Goal: Task Accomplishment & Management: Manage account settings

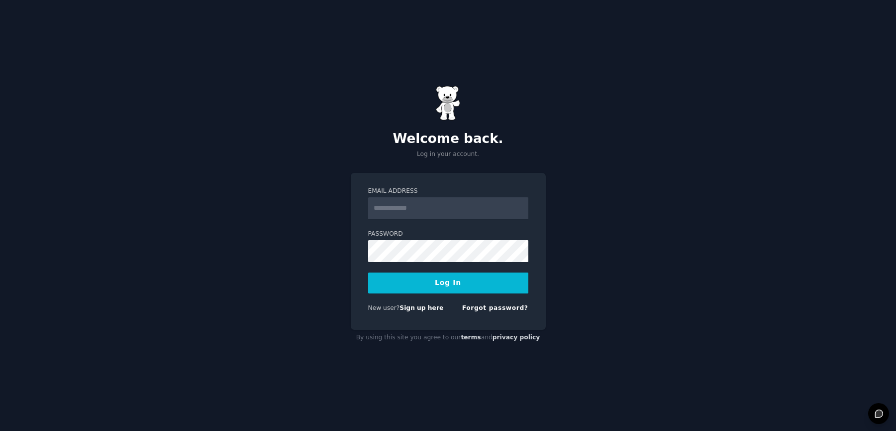
click at [451, 153] on p "Log in your account." at bounding box center [448, 154] width 195 height 9
click at [466, 208] on input "Email Address" at bounding box center [448, 208] width 160 height 22
click at [368, 219] on div at bounding box center [368, 219] width 0 height 0
click at [636, 190] on div "Welcome back. Log in your account. Email Address Password Log In New user? Sign…" at bounding box center [448, 215] width 896 height 431
click at [398, 203] on input "Email Address" at bounding box center [448, 208] width 160 height 22
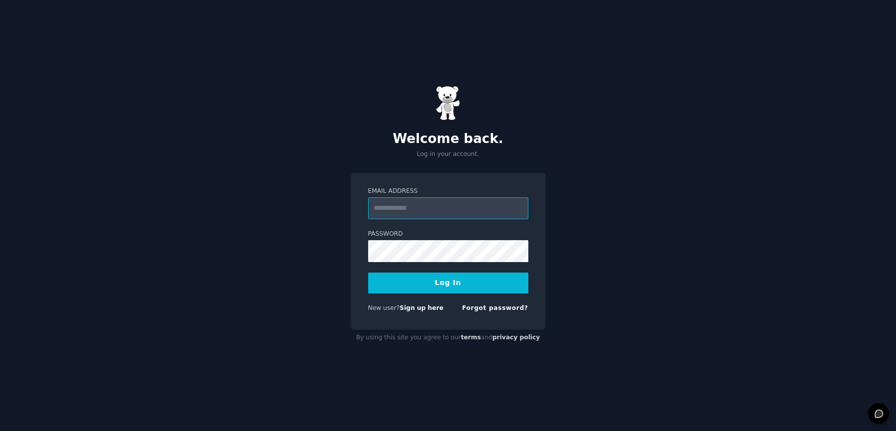
paste input "**********"
type input "**********"
click at [389, 284] on button "Log In" at bounding box center [448, 282] width 160 height 21
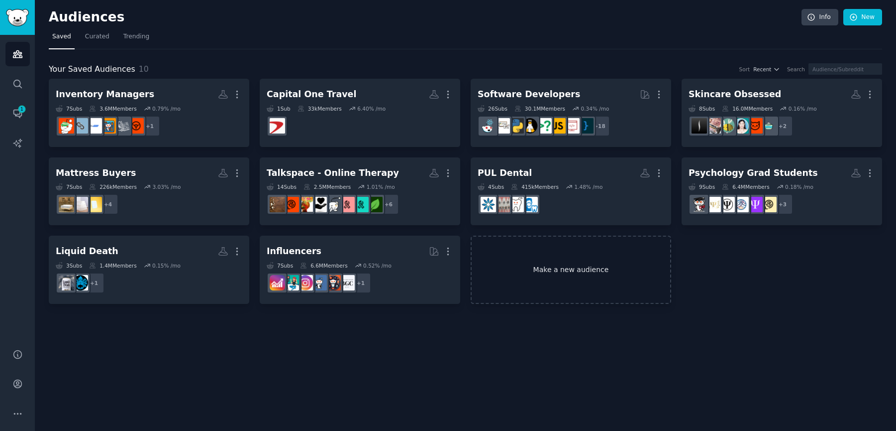
click at [562, 270] on link "Make a new audience" at bounding box center [571, 269] width 201 height 68
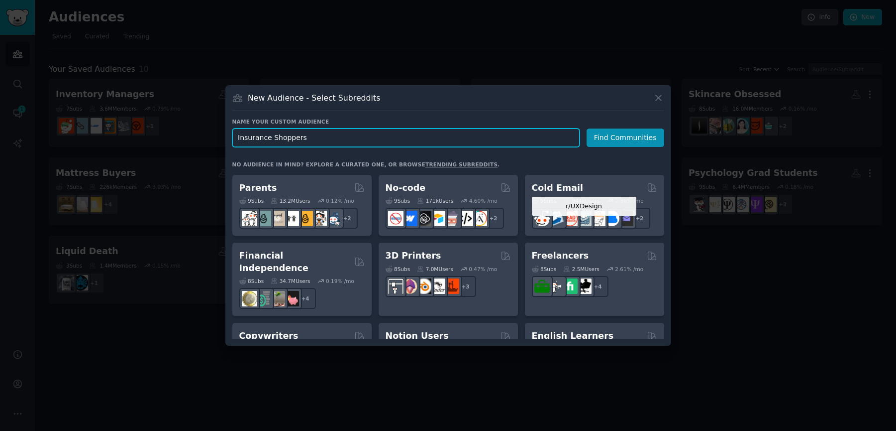
scroll to position [777, 0]
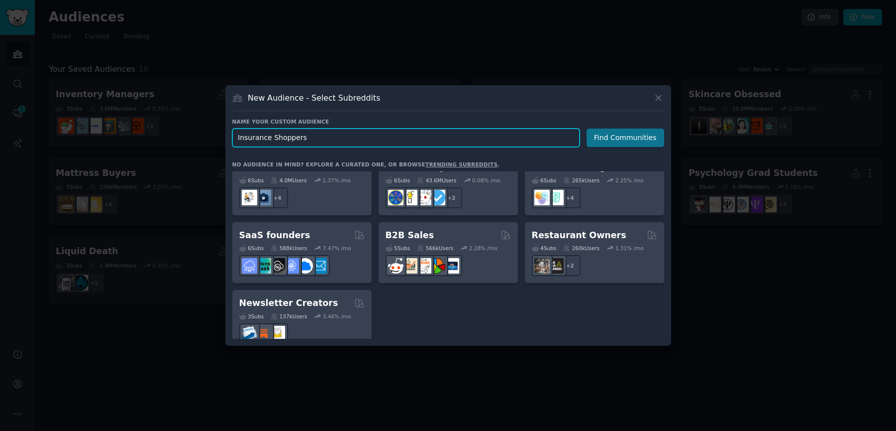
type input "Insurance Shoppers"
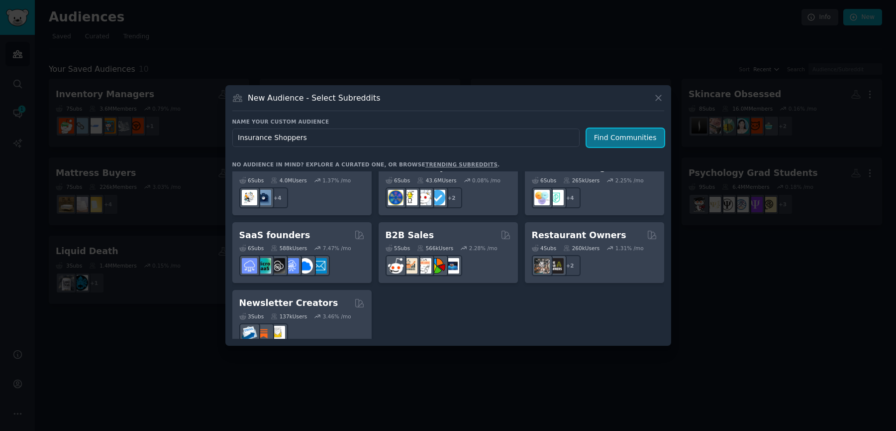
click at [620, 129] on button "Find Communities" at bounding box center [626, 137] width 78 height 18
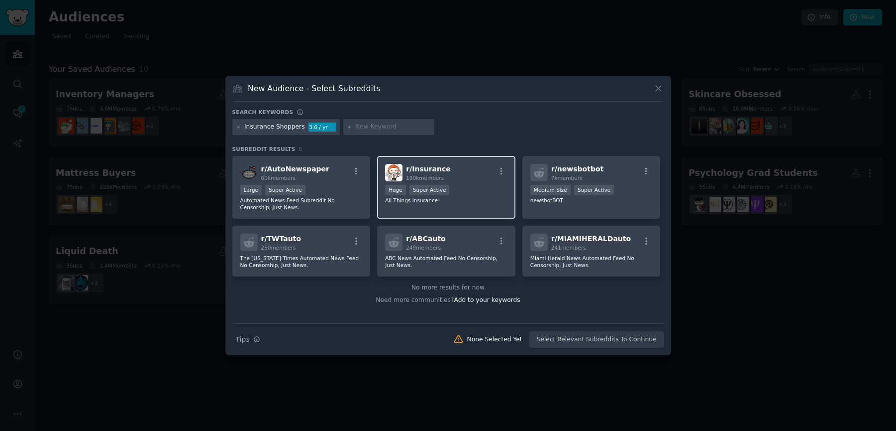
click at [485, 172] on div "r/ Insurance 190k members" at bounding box center [446, 172] width 122 height 17
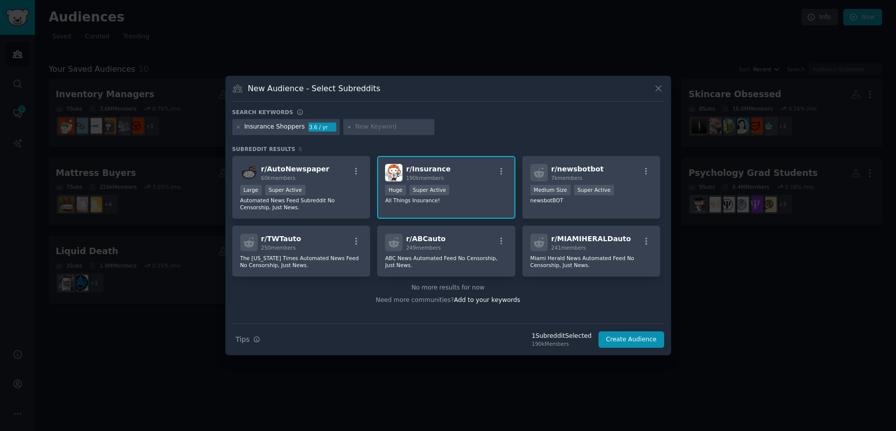
click at [276, 126] on div "Insurance Shoppers" at bounding box center [274, 126] width 61 height 9
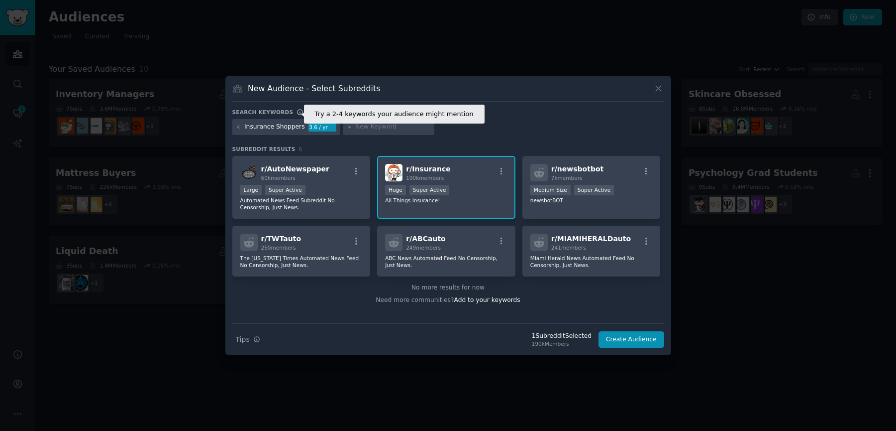
click at [297, 112] on icon at bounding box center [300, 111] width 7 height 7
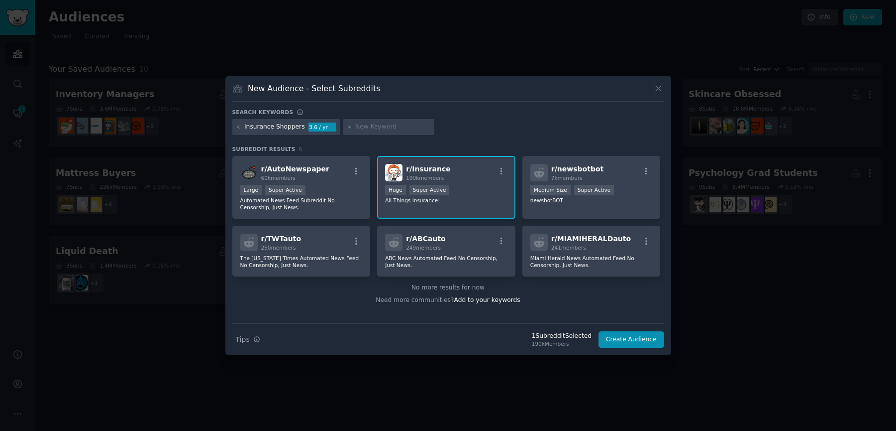
click at [370, 128] on input "text" at bounding box center [393, 126] width 76 height 9
click at [288, 128] on div "Insurance Shoppers" at bounding box center [274, 126] width 61 height 9
click at [239, 127] on icon at bounding box center [238, 126] width 5 height 5
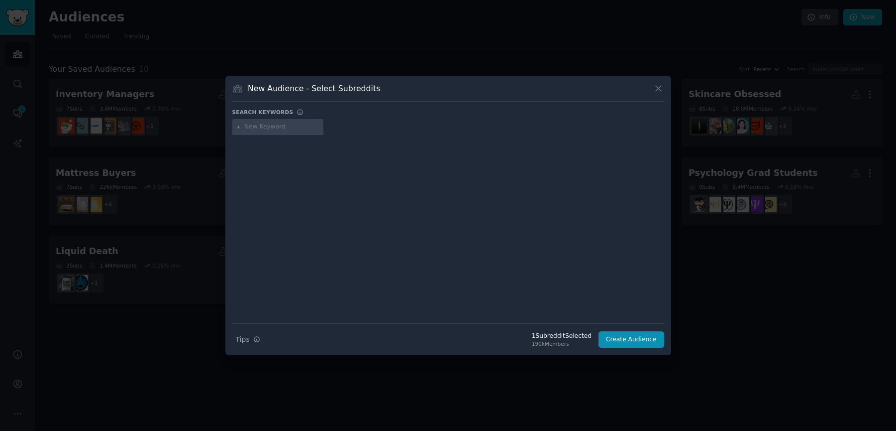
click at [298, 123] on input "text" at bounding box center [282, 126] width 76 height 9
type input "car insurance"
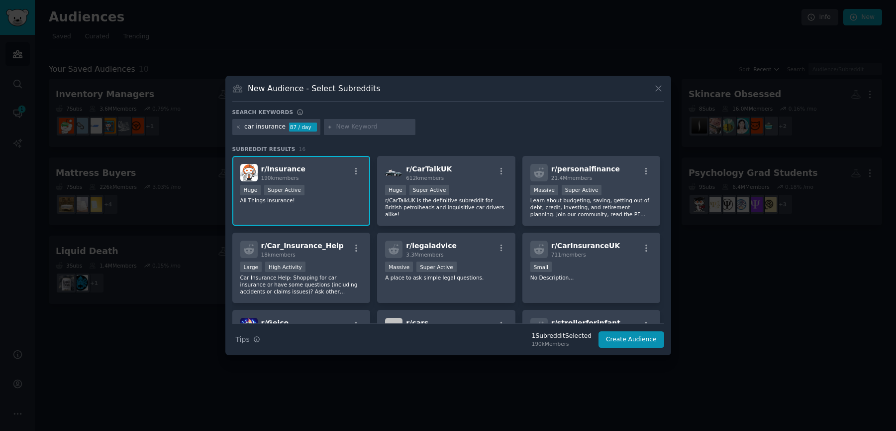
click at [563, 128] on div "car insurance 87 / day" at bounding box center [448, 128] width 432 height 19
click at [318, 282] on p "Car Insurance Help: Shopping for car insurance or have some questions (includin…" at bounding box center [301, 284] width 122 height 21
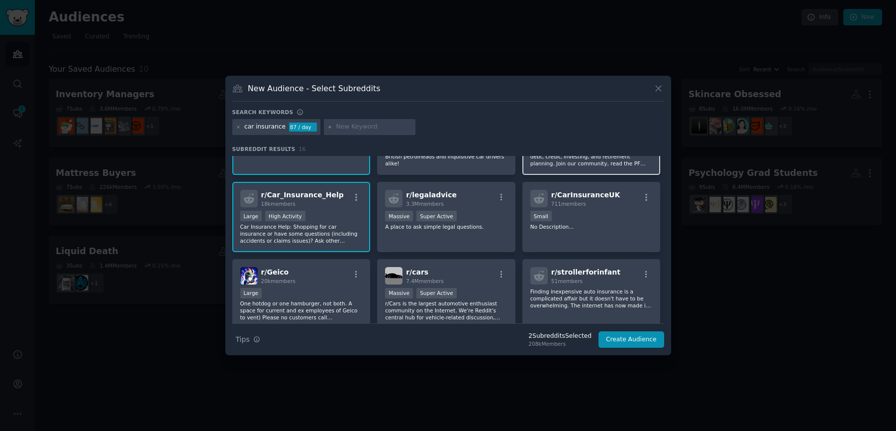
scroll to position [52, 0]
click at [364, 123] on input "text" at bounding box center [374, 126] width 76 height 9
type input "auto insurance"
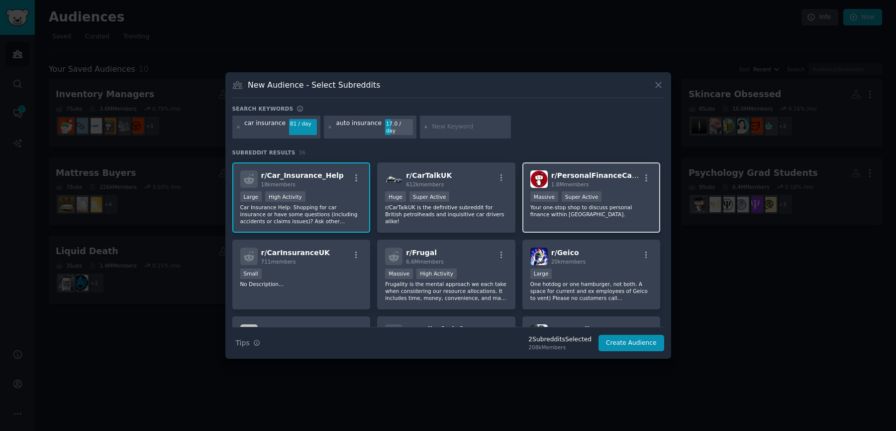
scroll to position [124, 0]
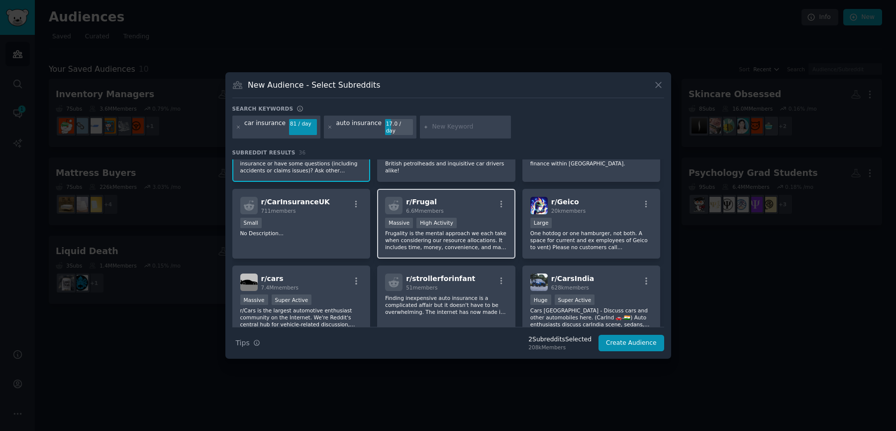
click at [482, 233] on p "Frugality is the mental approach we each take when considering our resource all…" at bounding box center [446, 239] width 122 height 21
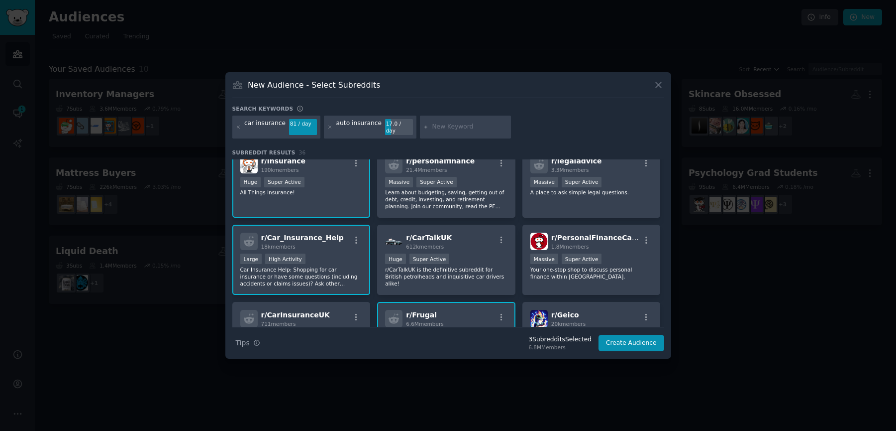
scroll to position [0, 0]
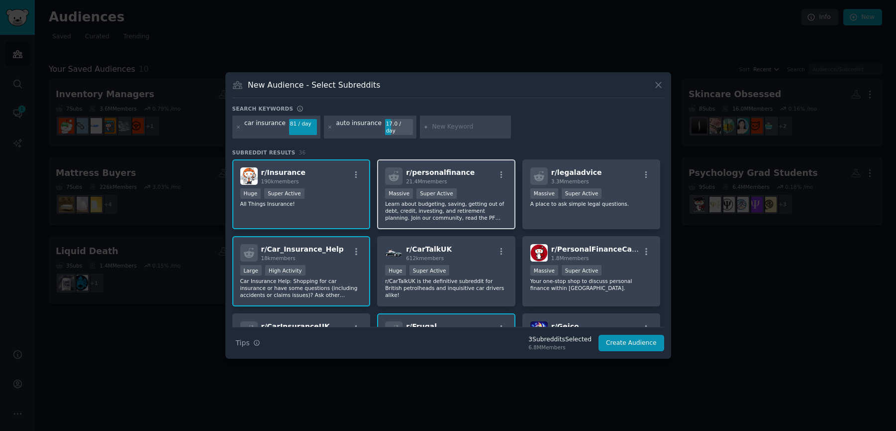
click at [480, 206] on p "Learn about budgeting, saving, getting out of debt, credit, investing, and reti…" at bounding box center [446, 210] width 122 height 21
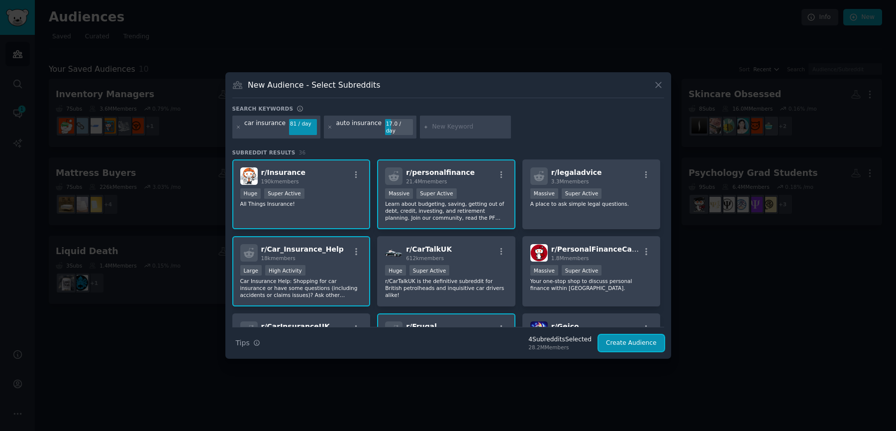
click at [616, 343] on button "Create Audience" at bounding box center [632, 342] width 66 height 17
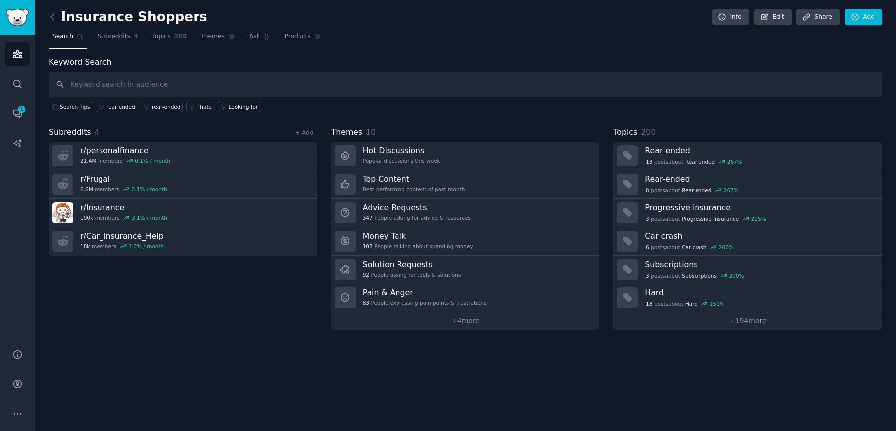
click at [116, 17] on h2 "Insurance Shoppers" at bounding box center [128, 17] width 159 height 16
click at [123, 37] on span "Subreddits" at bounding box center [114, 36] width 33 height 9
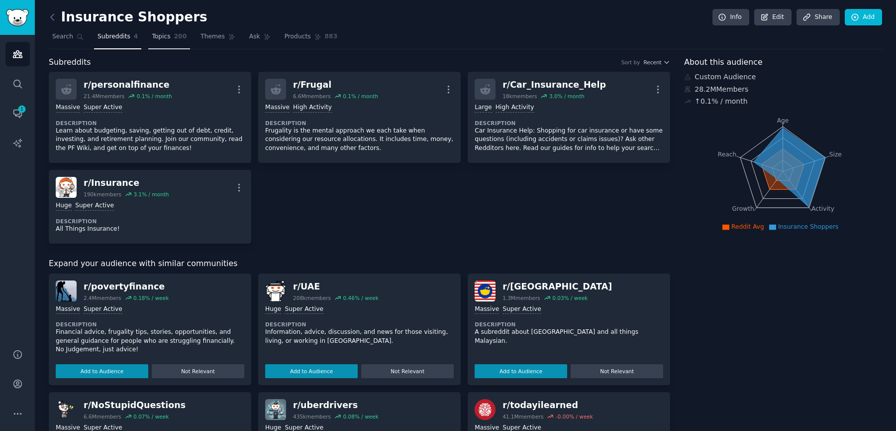
click at [166, 40] on span "Topics" at bounding box center [161, 36] width 18 height 9
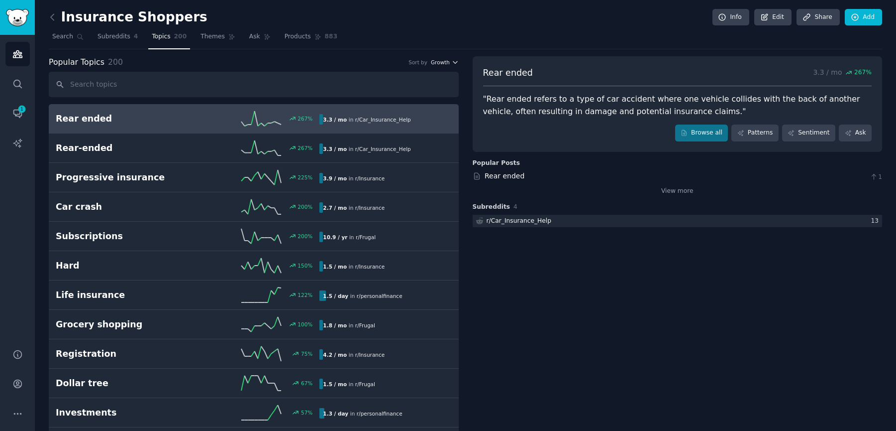
click at [440, 64] on span "Growth" at bounding box center [440, 62] width 19 height 7
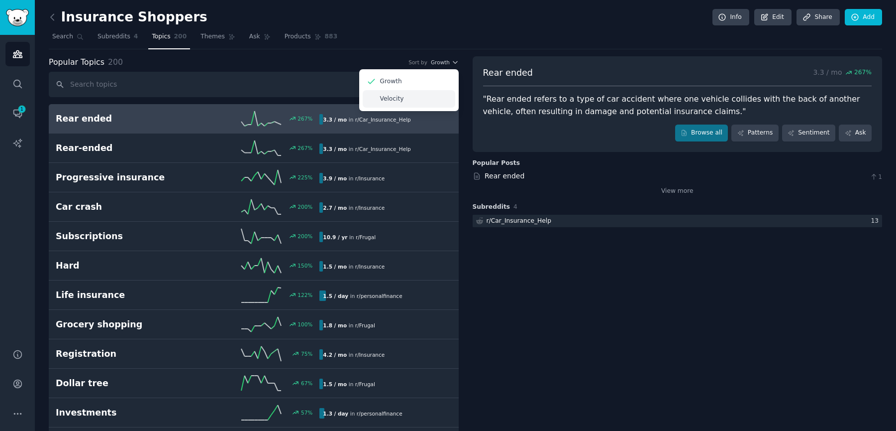
click at [406, 96] on div "Velocity" at bounding box center [409, 98] width 93 height 17
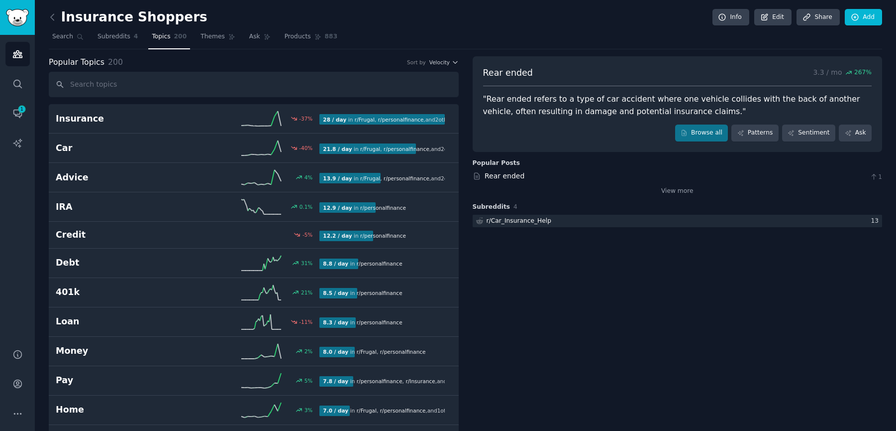
click at [443, 61] on span "Velocity" at bounding box center [440, 62] width 20 height 7
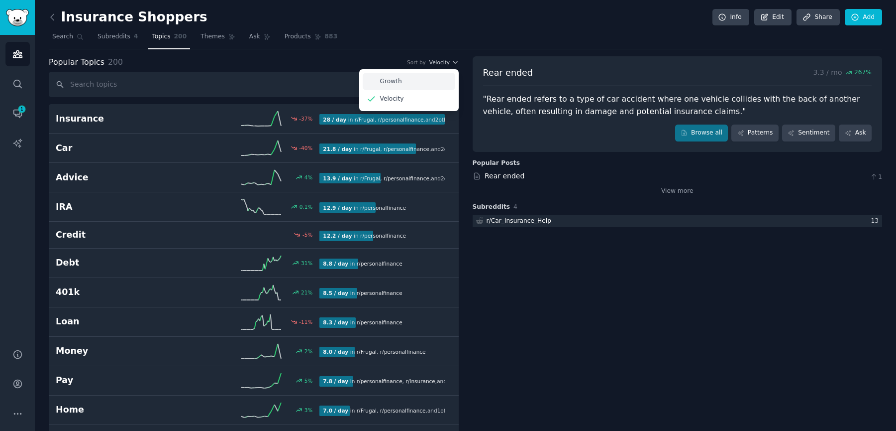
click at [420, 80] on div "Growth" at bounding box center [409, 81] width 93 height 17
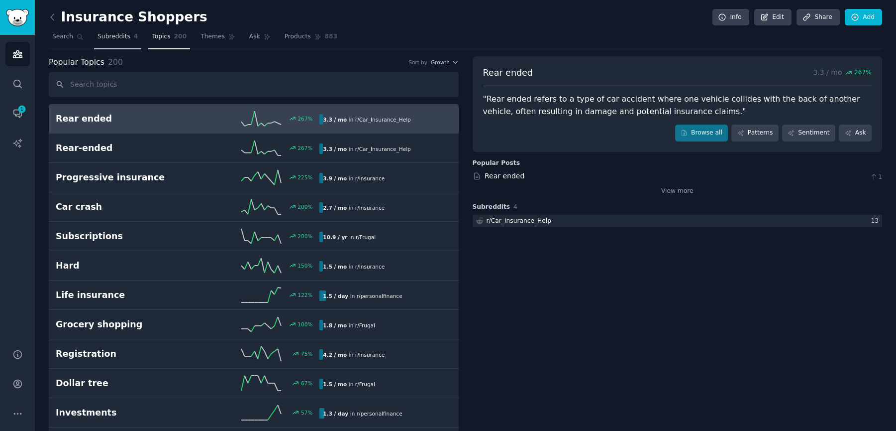
click at [118, 37] on span "Subreddits" at bounding box center [114, 36] width 33 height 9
click at [62, 37] on span "Search" at bounding box center [62, 36] width 21 height 9
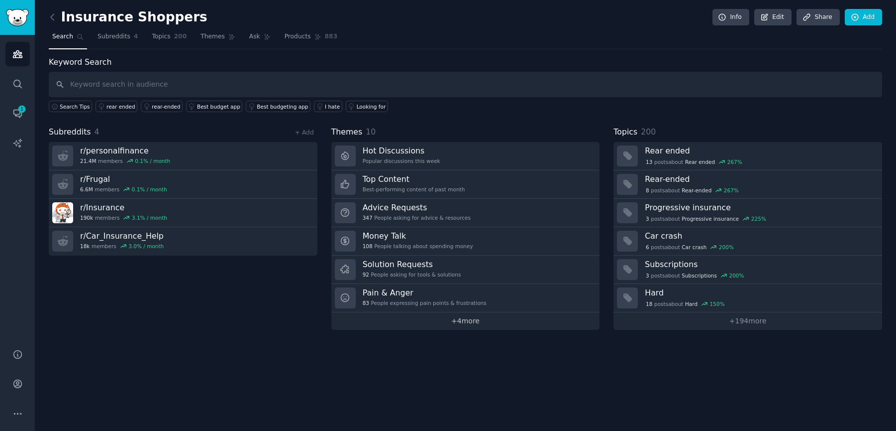
click at [461, 321] on link "+ 4 more" at bounding box center [465, 320] width 269 height 17
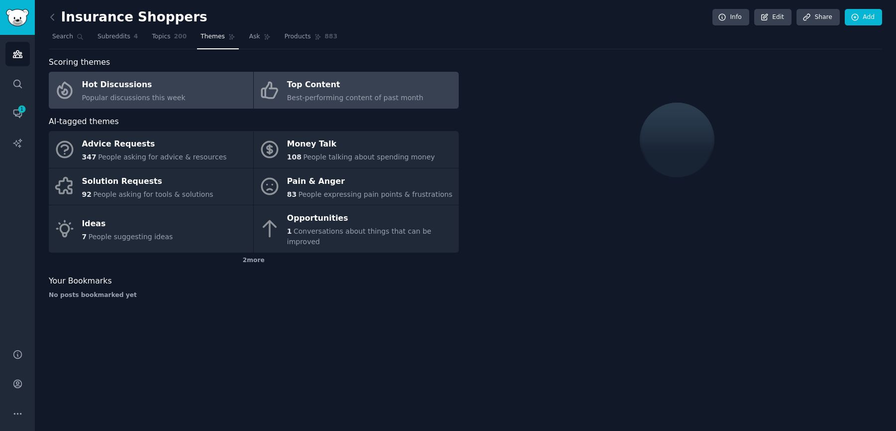
click at [319, 94] on span "Best-performing content of past month" at bounding box center [355, 98] width 136 height 8
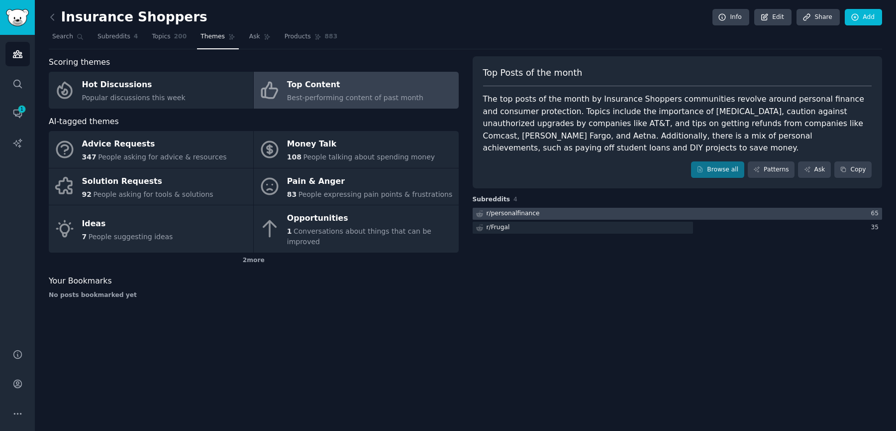
click at [518, 216] on div "r/ personalfinance" at bounding box center [513, 213] width 53 height 9
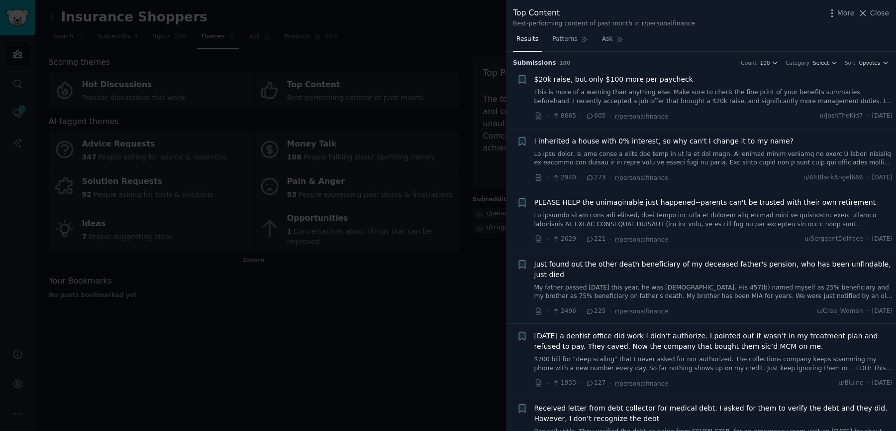
click at [442, 236] on div at bounding box center [448, 215] width 896 height 431
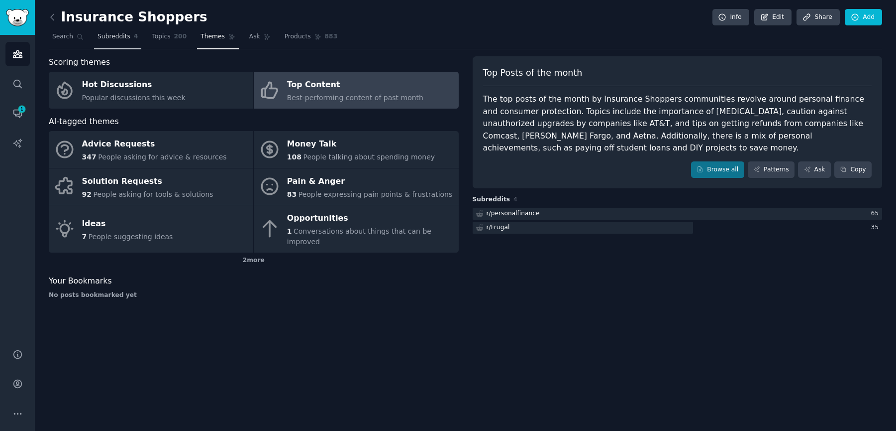
click at [130, 40] on link "Subreddits 4" at bounding box center [117, 39] width 47 height 20
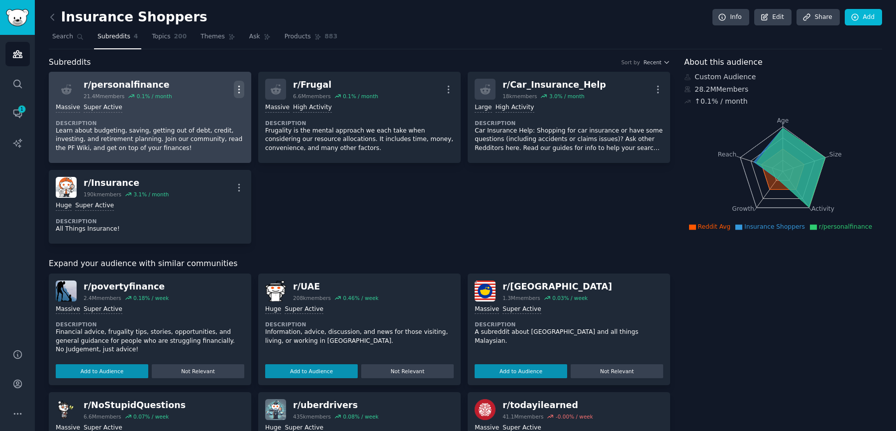
click at [237, 89] on icon "button" at bounding box center [239, 89] width 10 height 10
click at [192, 127] on p "Delete" at bounding box center [200, 127] width 23 height 10
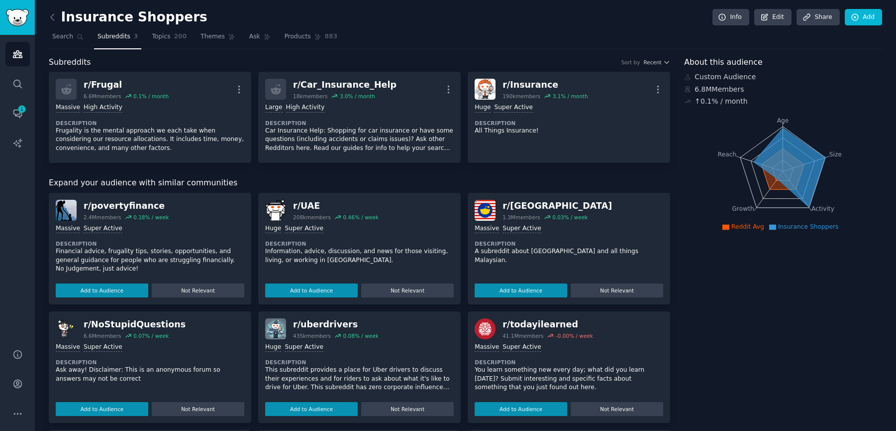
click at [47, 40] on div "Insurance Shoppers Info Edit Share Add Search Subreddits 3 Topics 200 Themes As…" at bounding box center [466, 336] width 862 height 673
click at [79, 38] on icon at bounding box center [80, 36] width 5 height 5
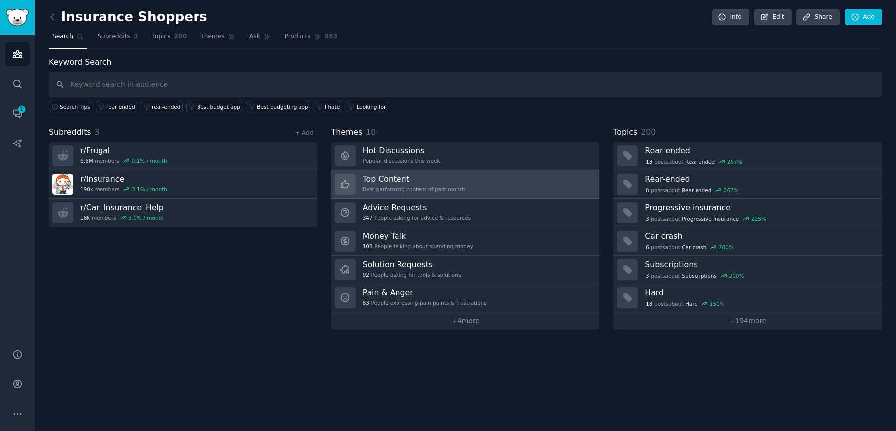
click at [455, 178] on h3 "Top Content" at bounding box center [414, 179] width 103 height 10
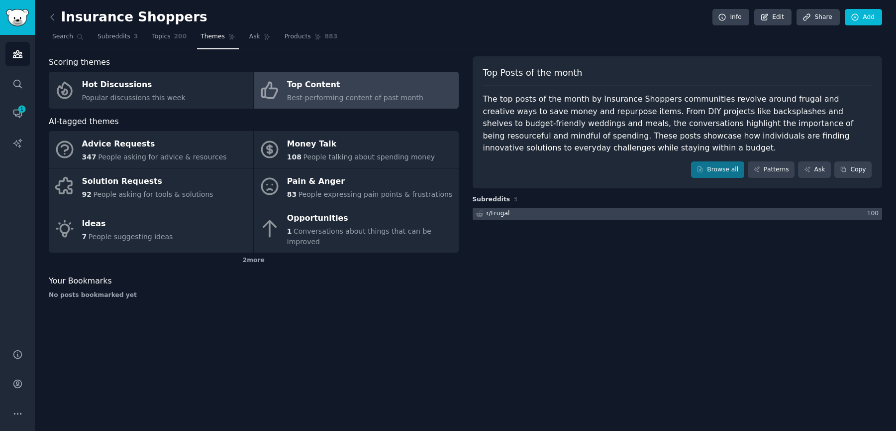
click at [698, 214] on div at bounding box center [678, 214] width 410 height 12
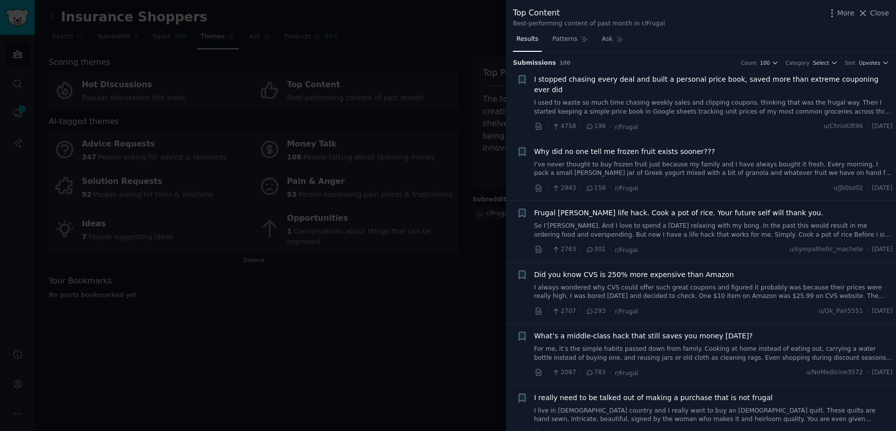
click at [281, 160] on div at bounding box center [448, 215] width 896 height 431
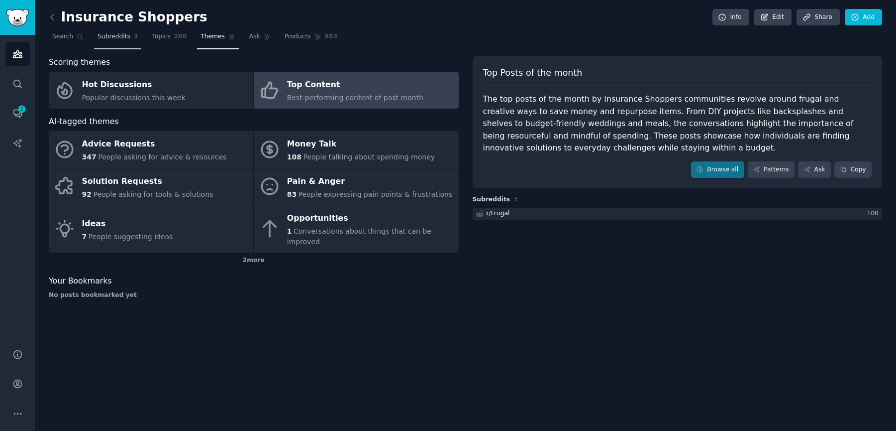
click at [135, 34] on span "3" at bounding box center [136, 36] width 4 height 9
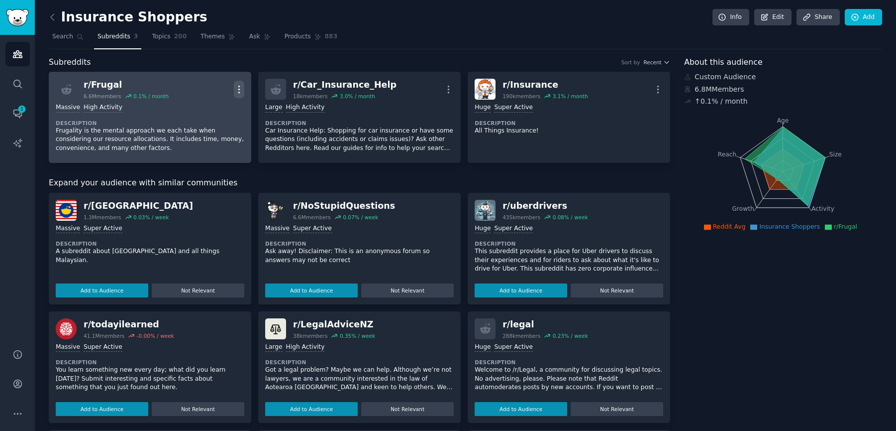
click at [239, 89] on icon "button" at bounding box center [239, 89] width 1 height 7
click at [201, 128] on p "Delete" at bounding box center [200, 127] width 23 height 10
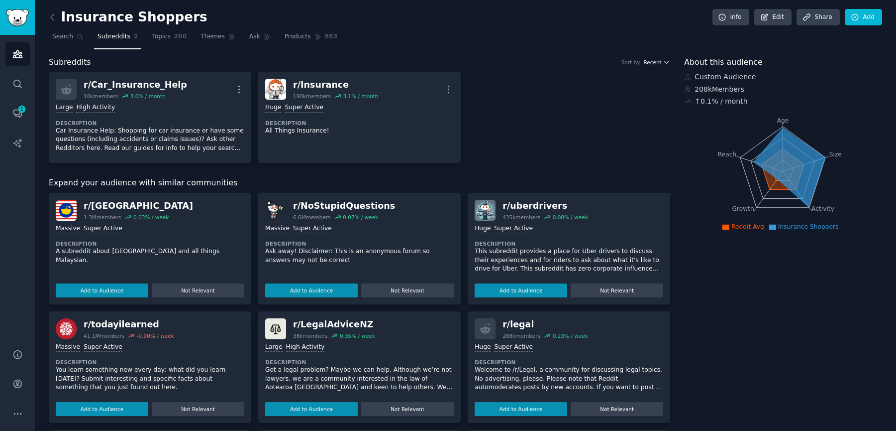
click at [648, 64] on span "Recent" at bounding box center [653, 62] width 18 height 7
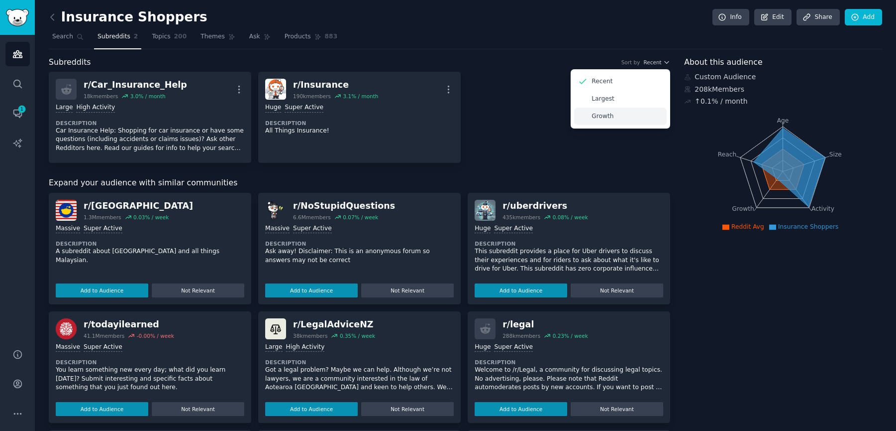
click at [592, 115] on p "Growth" at bounding box center [603, 116] width 22 height 9
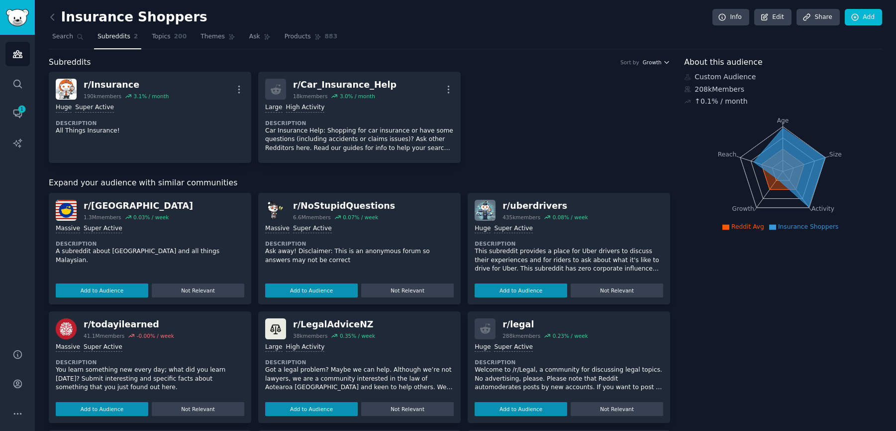
click at [651, 63] on span "Growth" at bounding box center [652, 62] width 19 height 7
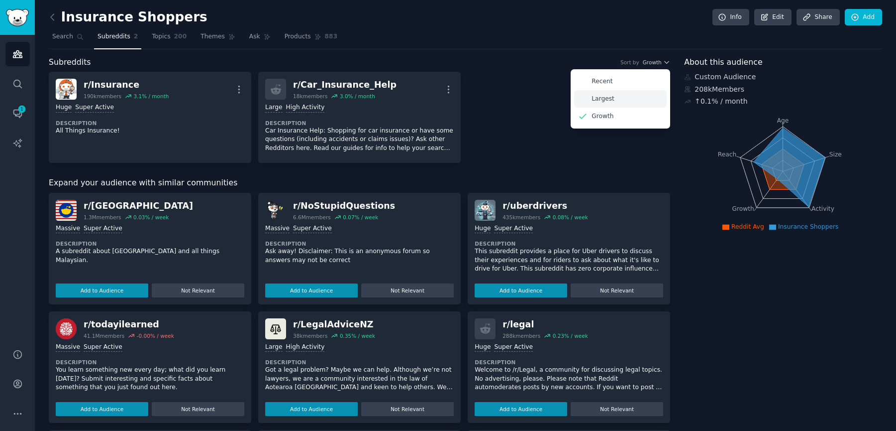
click at [617, 99] on div "Largest" at bounding box center [620, 98] width 93 height 17
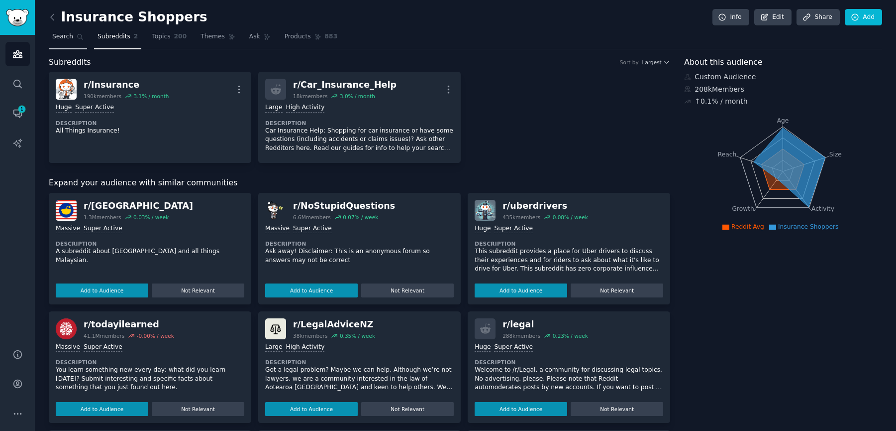
click at [64, 37] on span "Search" at bounding box center [62, 36] width 21 height 9
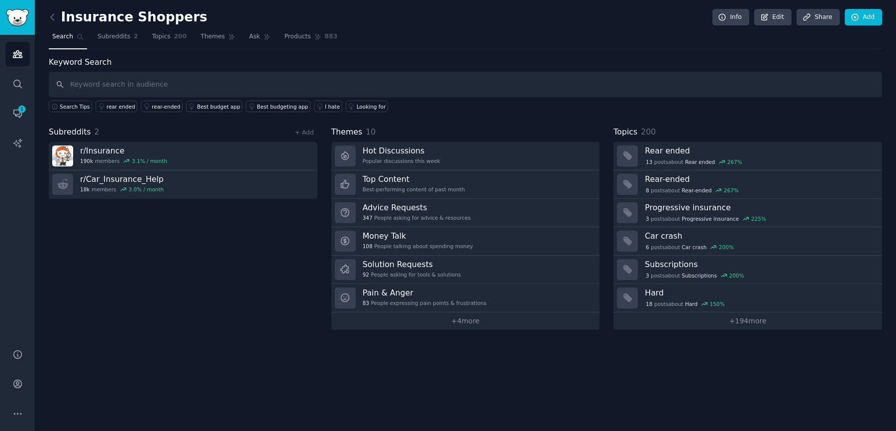
click at [148, 73] on input "text" at bounding box center [466, 84] width 834 height 25
type input "insurance"
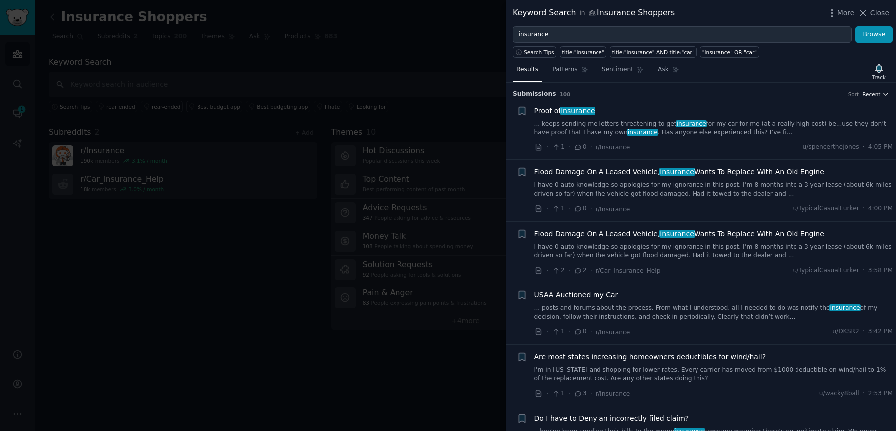
click at [866, 94] on span "Recent" at bounding box center [871, 94] width 18 height 7
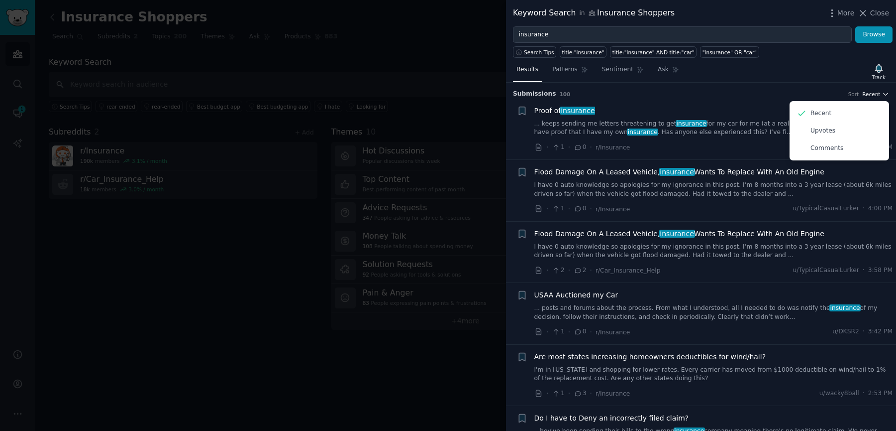
click at [866, 93] on span "Recent" at bounding box center [871, 94] width 18 height 7
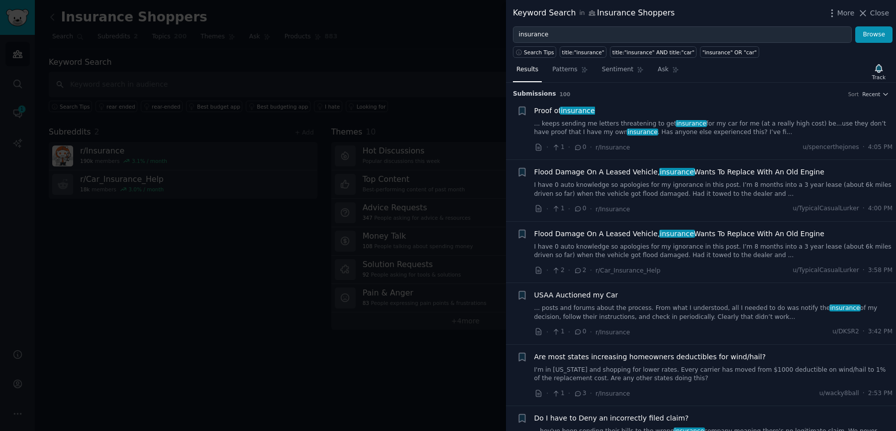
click at [407, 141] on div at bounding box center [448, 215] width 896 height 431
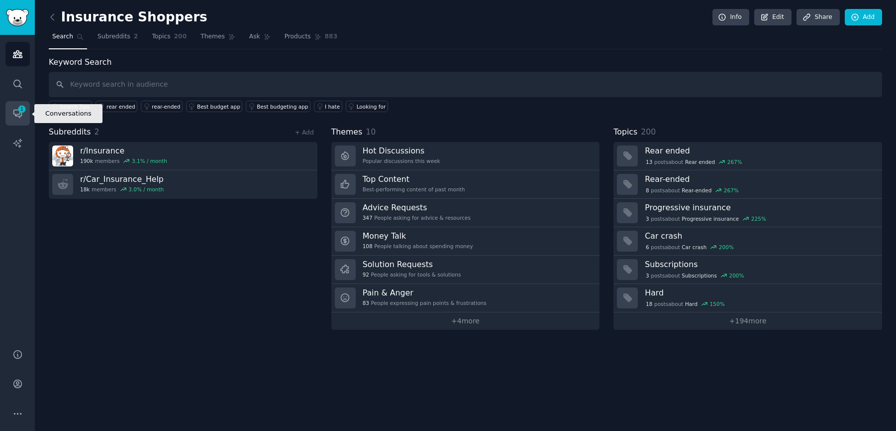
click at [18, 108] on span "1" at bounding box center [21, 109] width 9 height 7
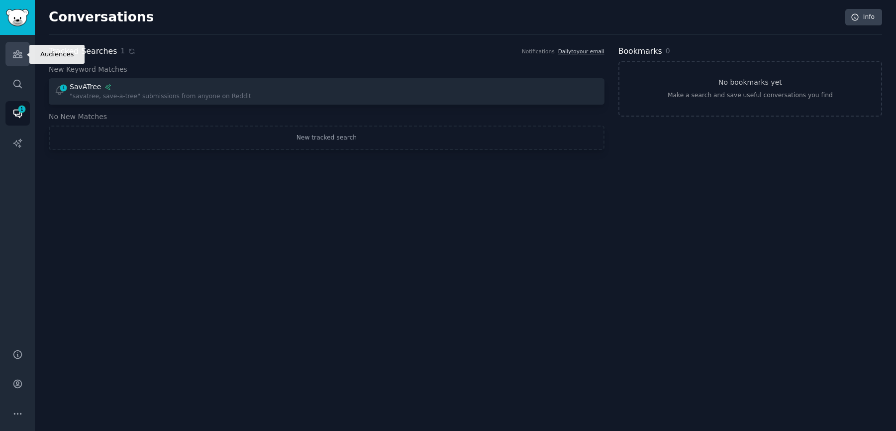
click at [22, 59] on icon "Sidebar" at bounding box center [17, 54] width 10 height 10
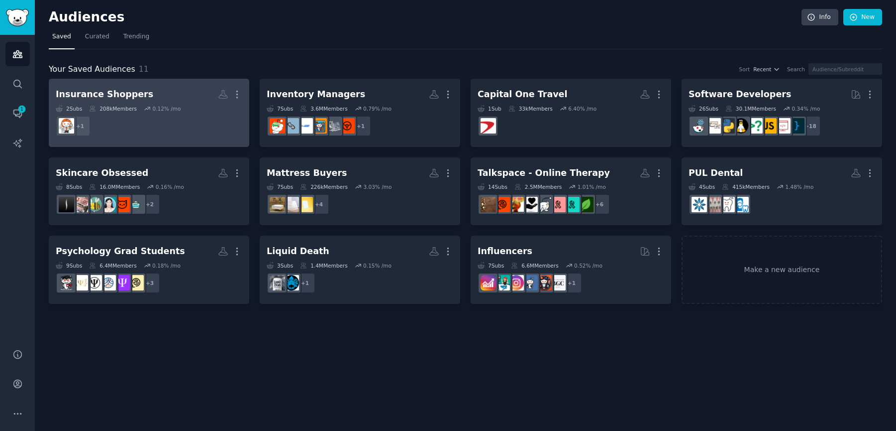
click at [191, 118] on dd "+ 1" at bounding box center [149, 126] width 187 height 28
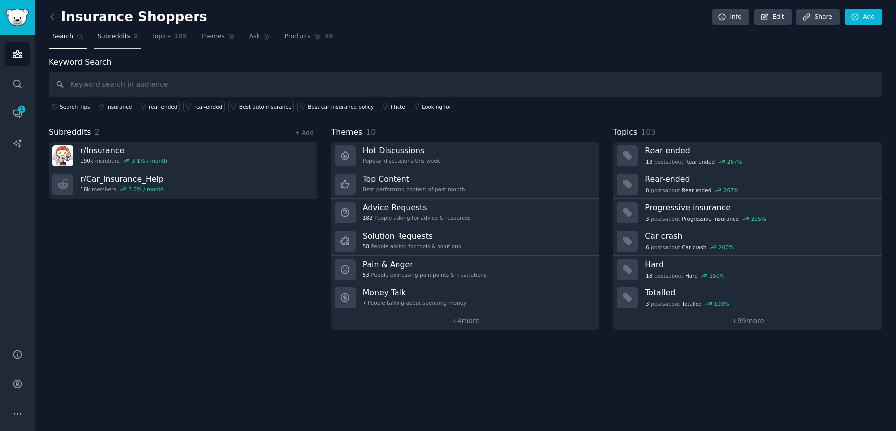
click at [136, 36] on link "Subreddits 2" at bounding box center [117, 39] width 47 height 20
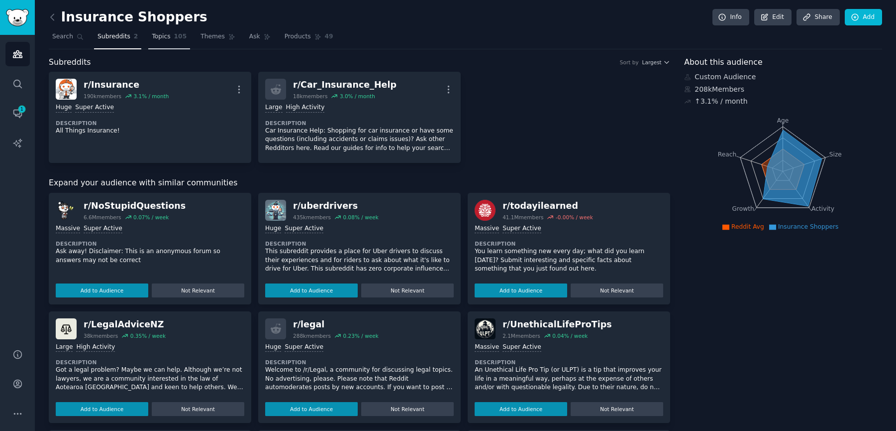
click at [175, 36] on span "105" at bounding box center [180, 36] width 13 height 9
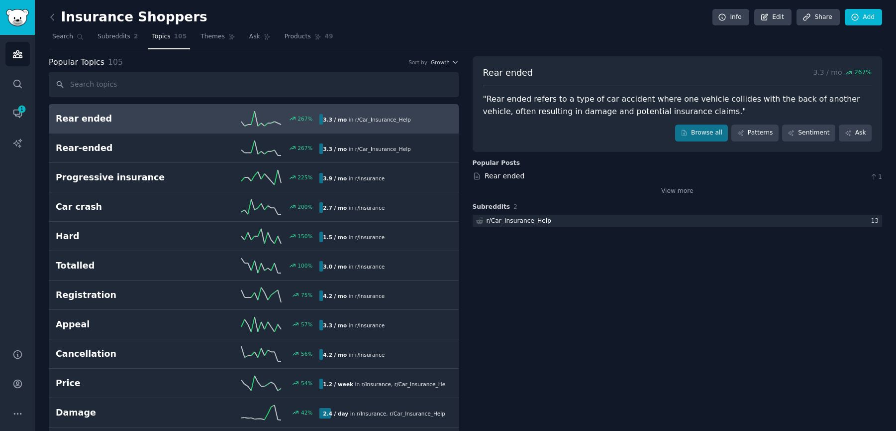
click at [100, 80] on input "text" at bounding box center [254, 84] width 410 height 25
type input "AAA"
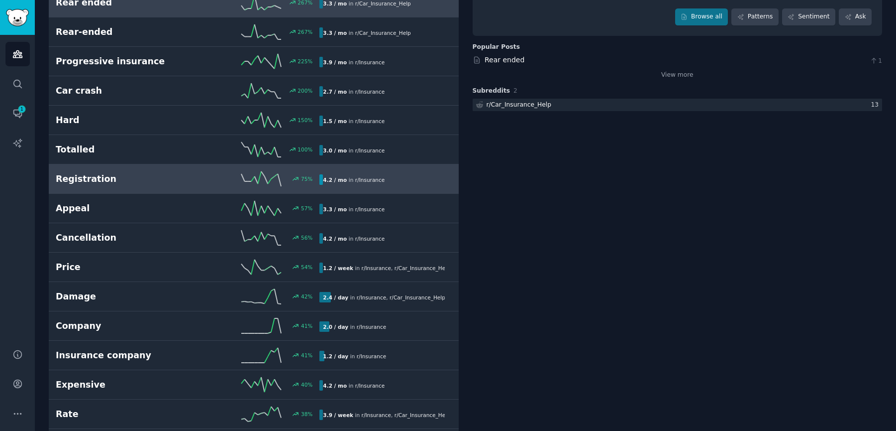
scroll to position [250, 0]
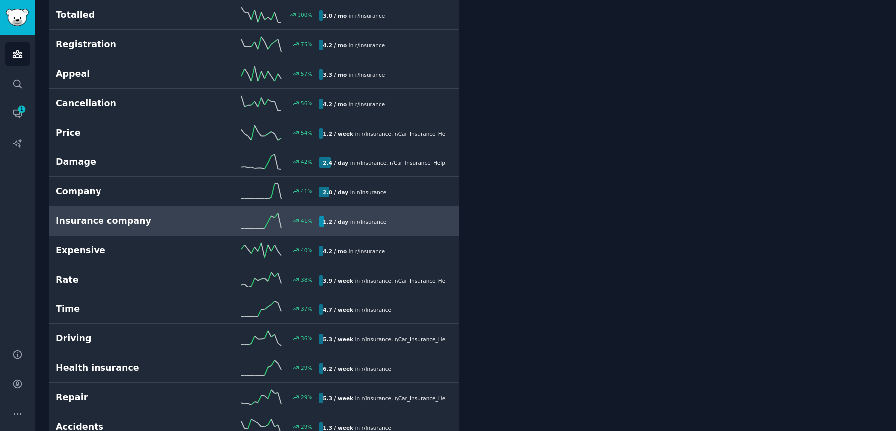
click at [190, 222] on div "41 %" at bounding box center [254, 220] width 132 height 15
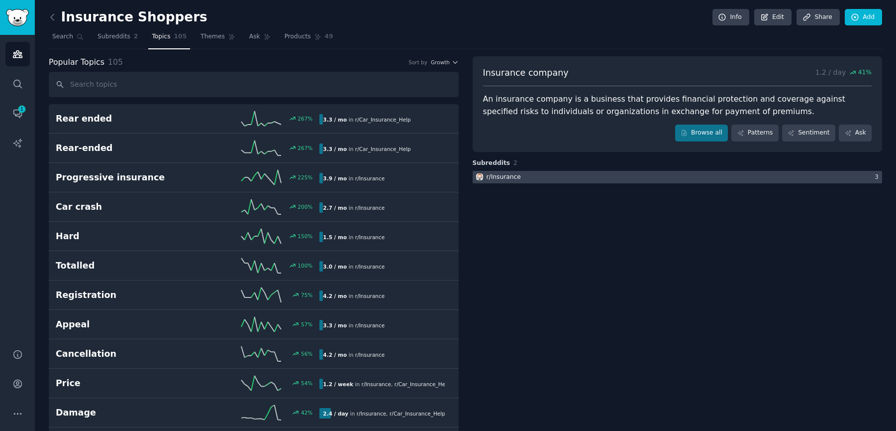
click at [682, 175] on div at bounding box center [678, 177] width 410 height 12
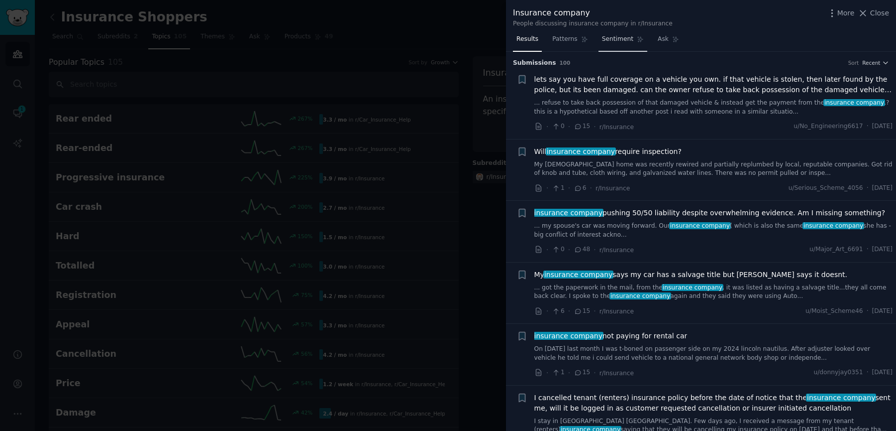
click at [612, 38] on span "Sentiment" at bounding box center [617, 39] width 31 height 9
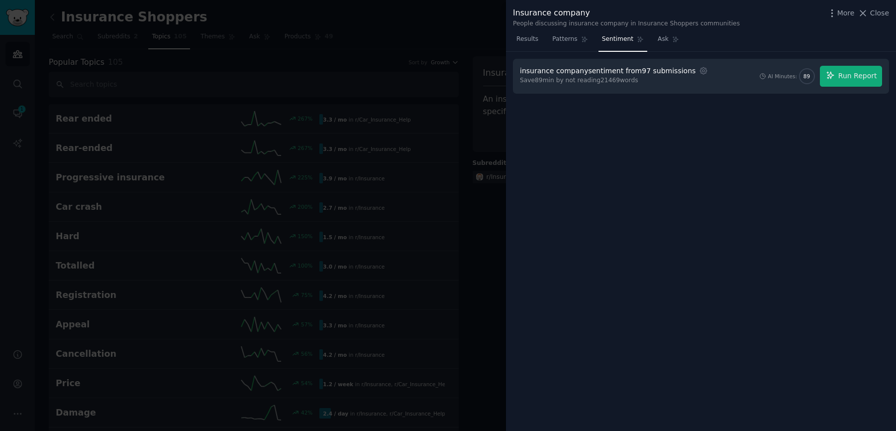
click at [334, 122] on div at bounding box center [448, 215] width 896 height 431
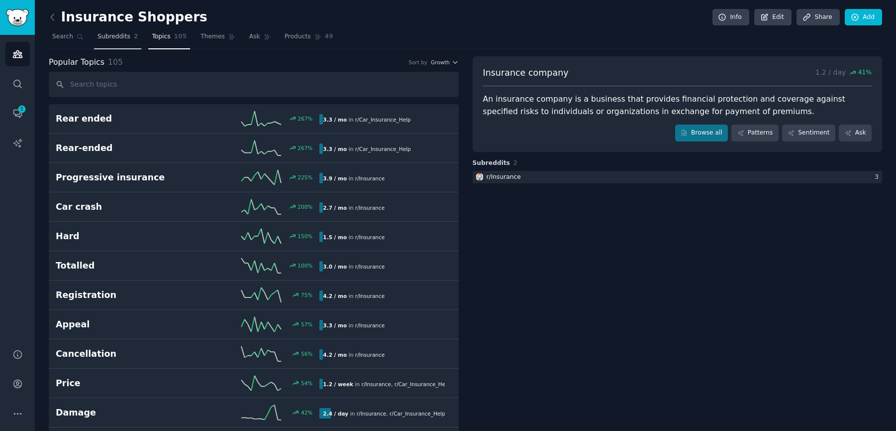
click at [104, 36] on span "Subreddits" at bounding box center [114, 36] width 33 height 9
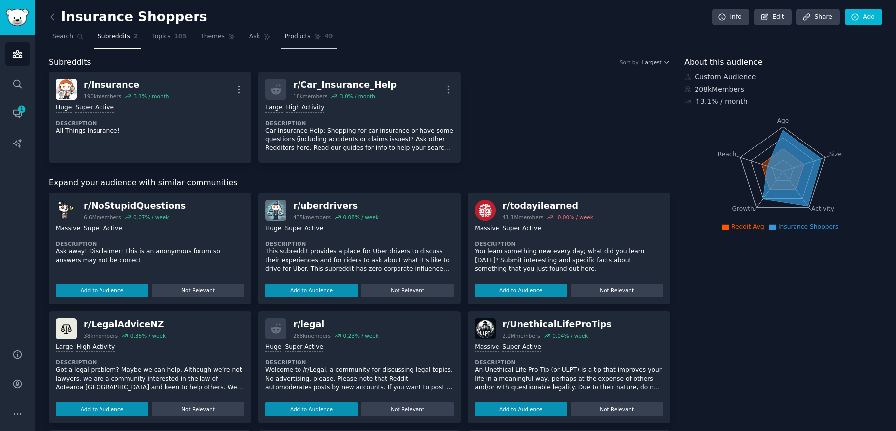
click at [325, 40] on span "49" at bounding box center [329, 36] width 8 height 9
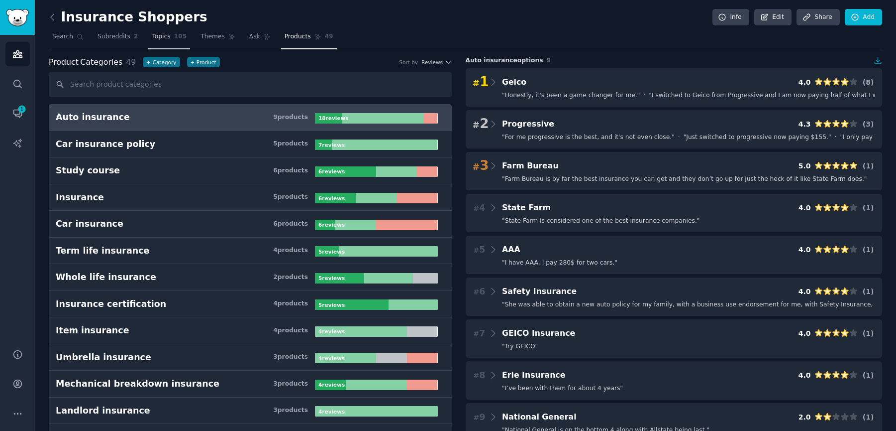
click at [169, 34] on span "Topics" at bounding box center [161, 36] width 18 height 9
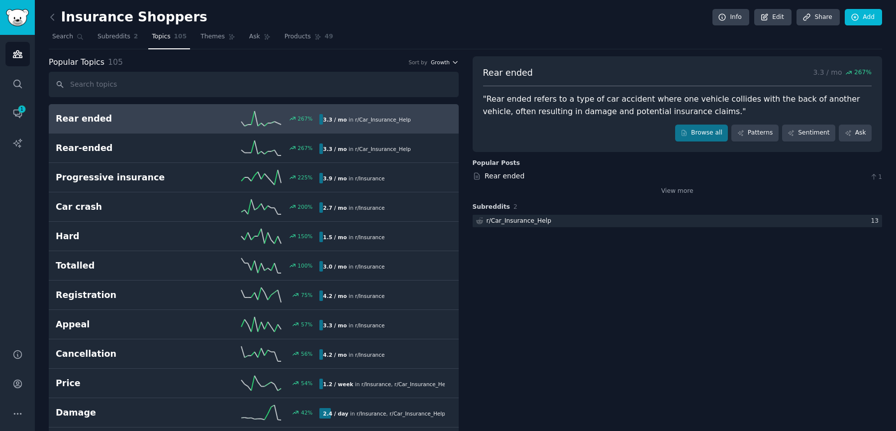
click at [446, 62] on span "Growth" at bounding box center [440, 62] width 19 height 7
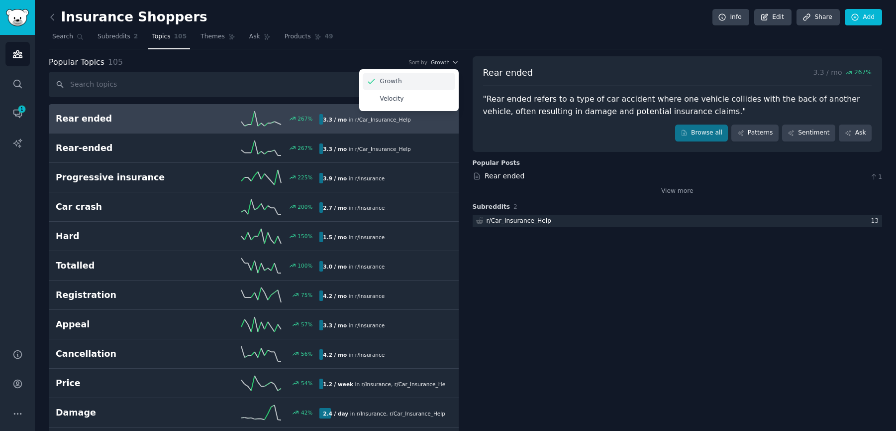
click at [391, 76] on div "Growth" at bounding box center [409, 81] width 93 height 17
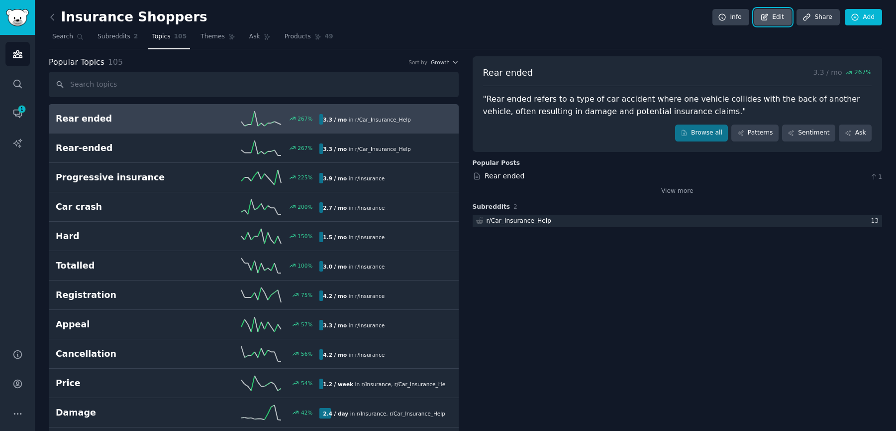
click at [775, 15] on link "Edit" at bounding box center [772, 17] width 37 height 17
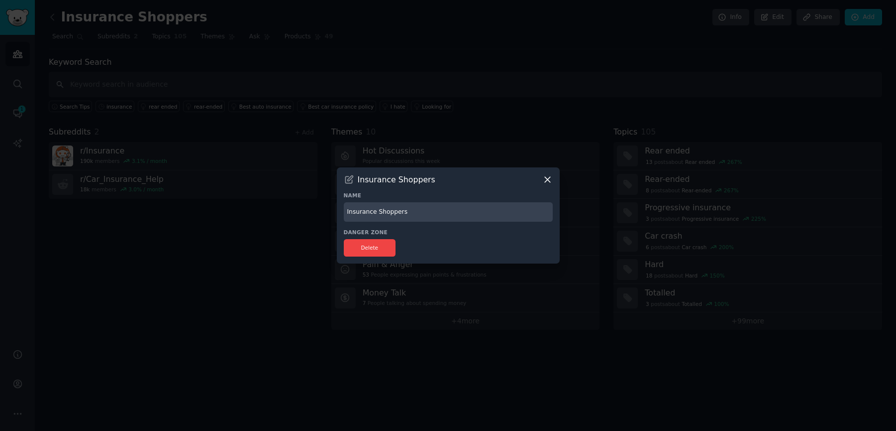
click at [545, 180] on icon at bounding box center [547, 179] width 10 height 10
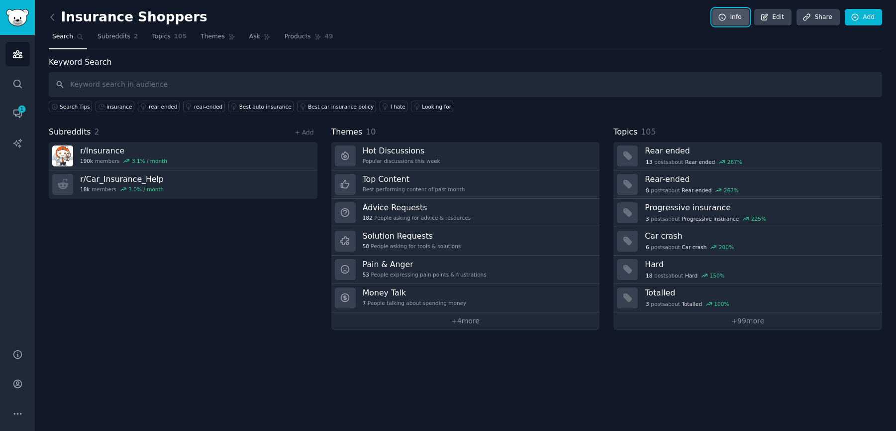
click at [736, 18] on link "Info" at bounding box center [731, 17] width 37 height 17
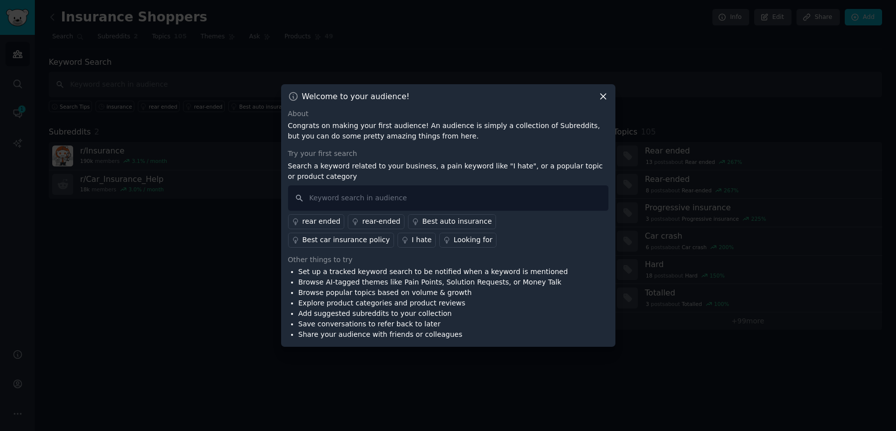
click at [469, 221] on div "Best auto insurance" at bounding box center [458, 221] width 70 height 10
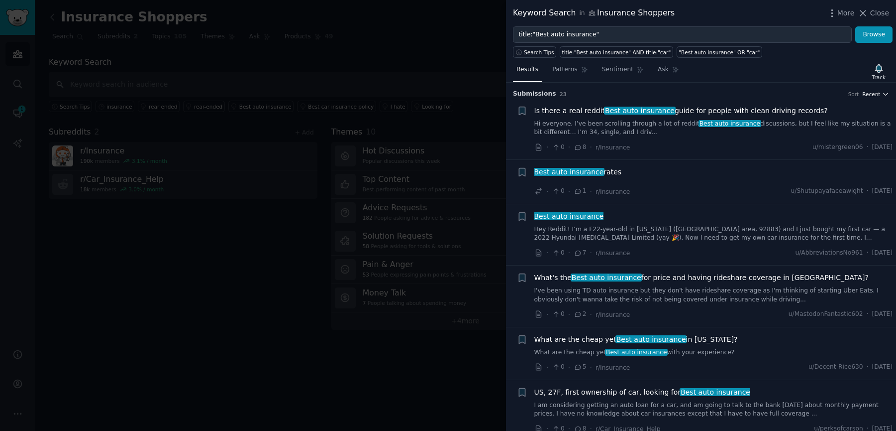
click at [875, 96] on span "Recent" at bounding box center [871, 94] width 18 height 7
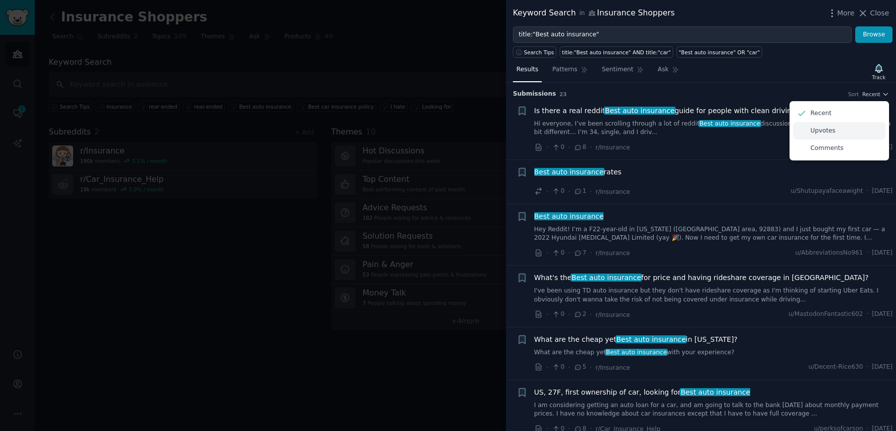
click at [826, 133] on p "Upvotes" at bounding box center [823, 130] width 25 height 9
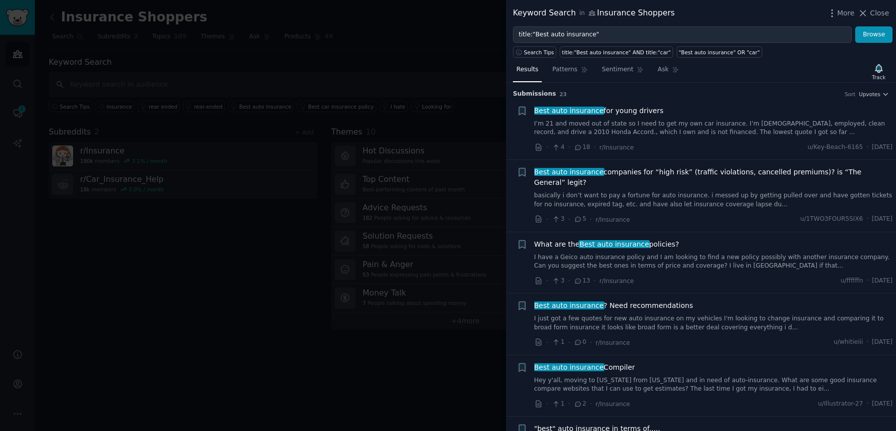
click at [282, 176] on div at bounding box center [448, 215] width 896 height 431
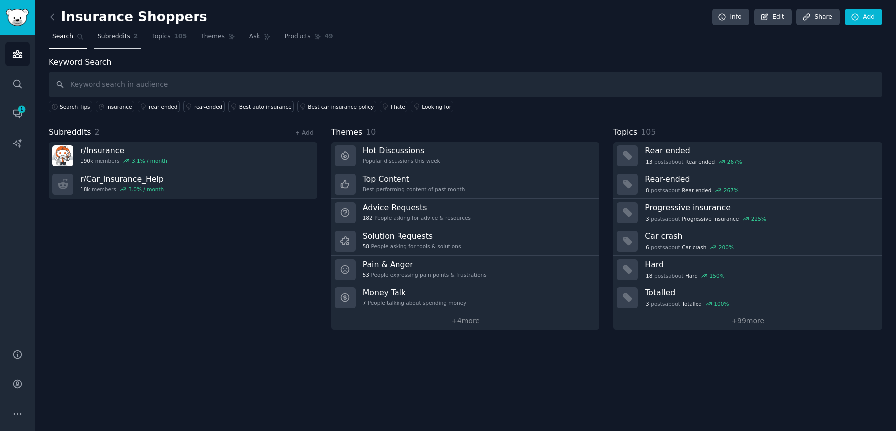
click at [121, 36] on span "Subreddits" at bounding box center [114, 36] width 33 height 9
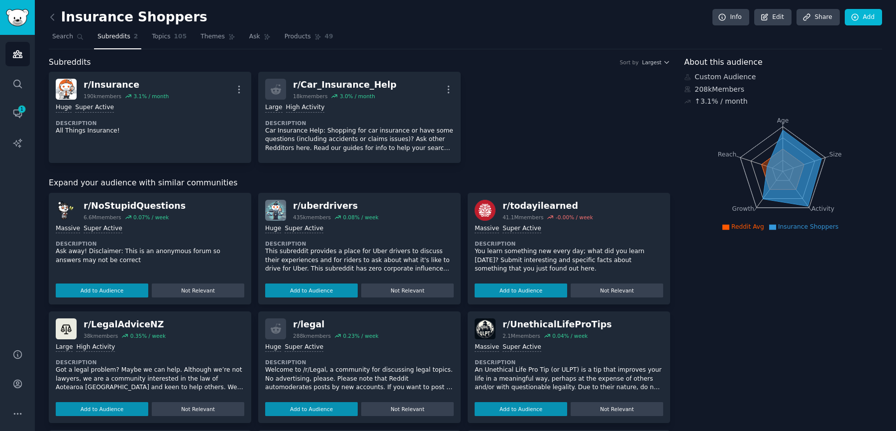
click at [558, 56] on div "Subreddits Sort by Largest" at bounding box center [360, 62] width 622 height 12
click at [68, 35] on span "Search" at bounding box center [62, 36] width 21 height 9
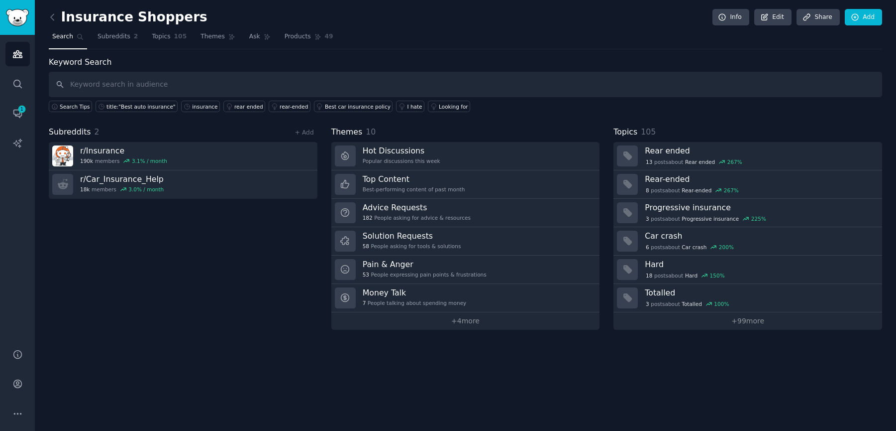
click at [178, 83] on input "text" at bounding box center [466, 84] width 834 height 25
type input "best auto insurance"
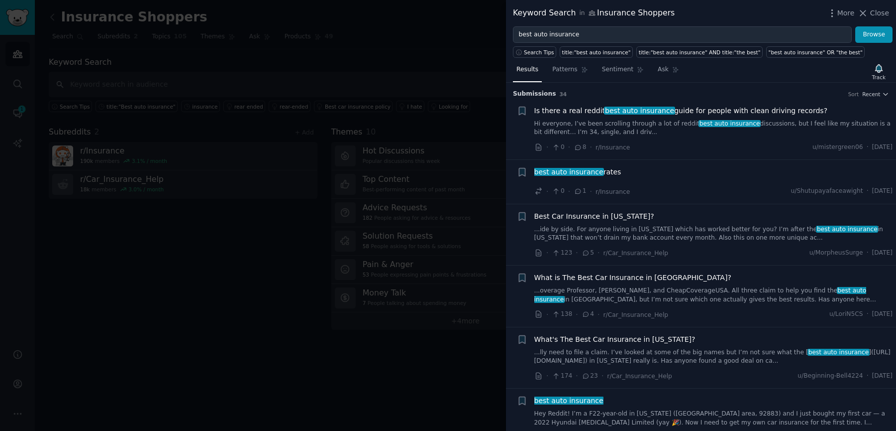
click at [400, 112] on div at bounding box center [448, 215] width 896 height 431
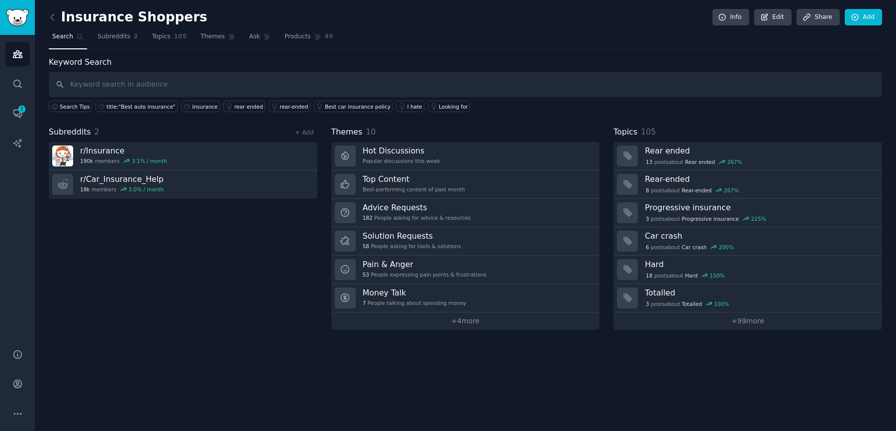
click at [303, 137] on div "Subreddits 2 + Add" at bounding box center [183, 132] width 269 height 12
click at [310, 132] on link "+ Add" at bounding box center [304, 132] width 19 height 7
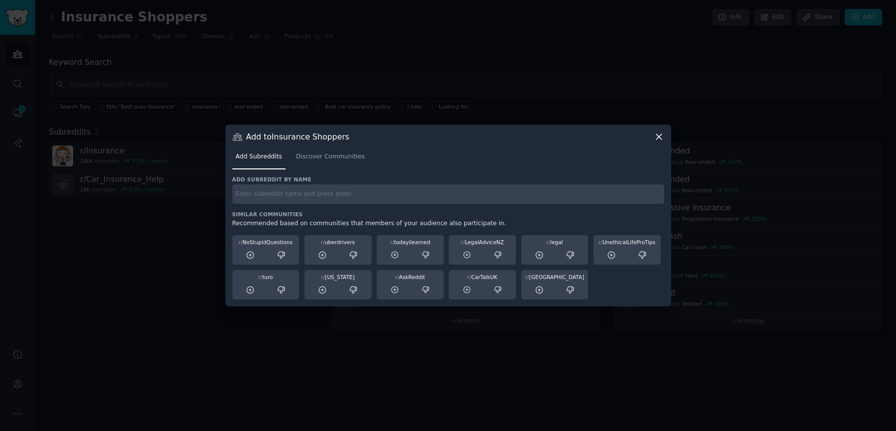
click at [292, 193] on input "text" at bounding box center [448, 193] width 432 height 19
type input "carinsuranc"
click at [331, 155] on span "Discover Communities" at bounding box center [330, 156] width 69 height 9
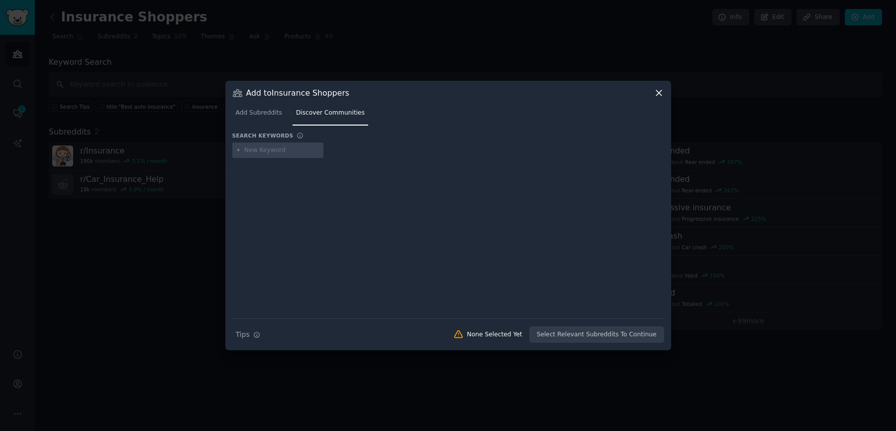
click at [292, 150] on input "text" at bounding box center [282, 150] width 76 height 9
type input "best auto insurance"
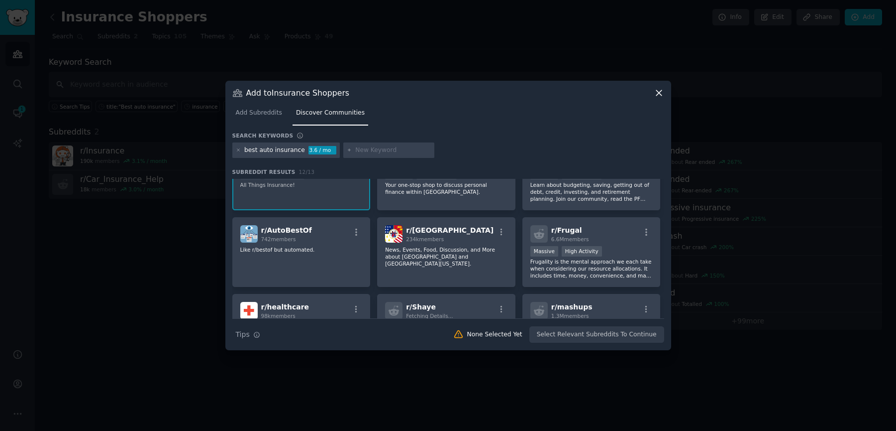
scroll to position [53, 0]
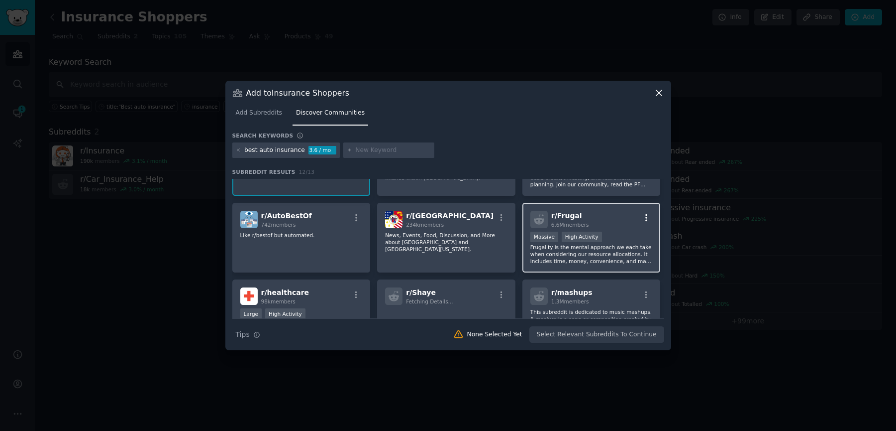
click at [647, 219] on icon "button" at bounding box center [646, 217] width 9 height 9
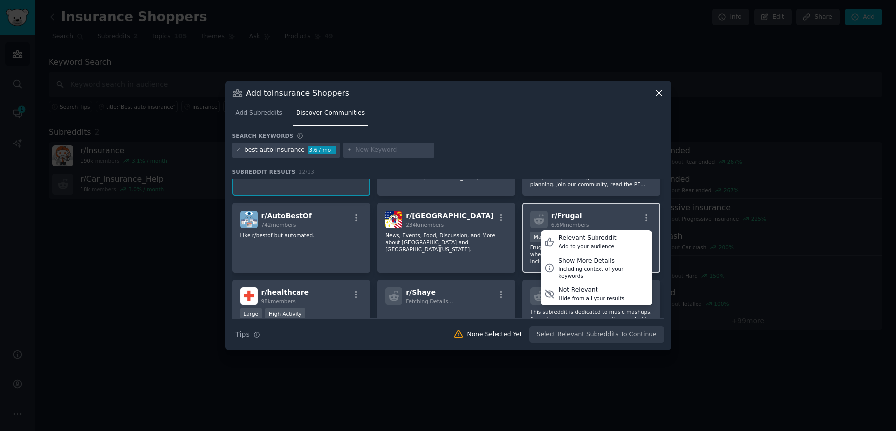
click at [557, 212] on span "r/ Frugal" at bounding box center [566, 216] width 31 height 8
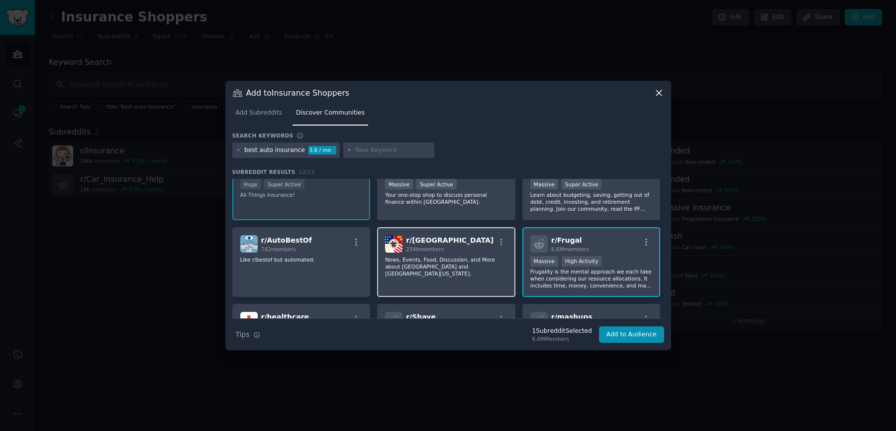
scroll to position [0, 0]
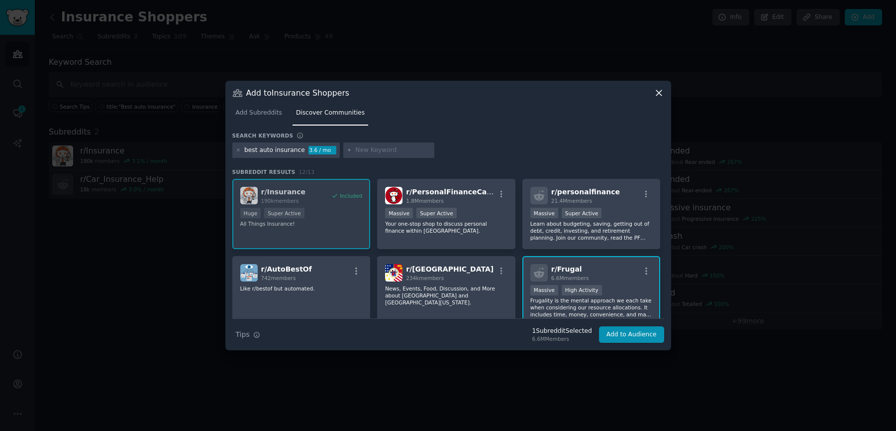
click at [357, 150] on input "text" at bounding box center [393, 150] width 76 height 9
type input "car insurance quotes"
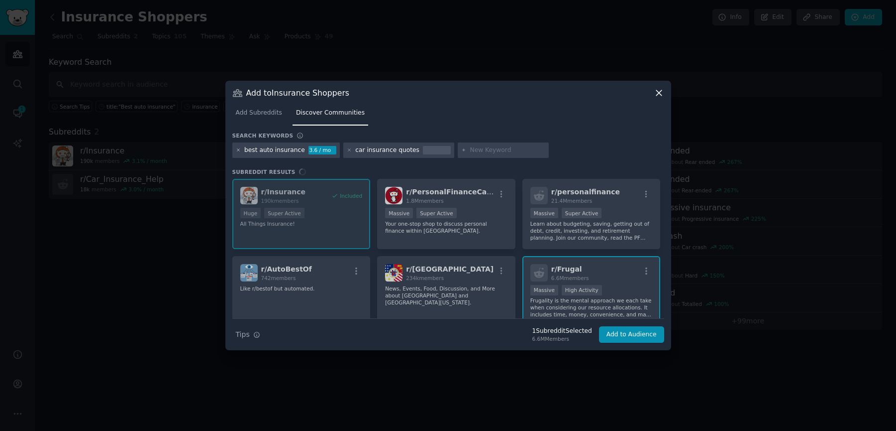
click at [237, 151] on icon at bounding box center [238, 149] width 5 height 5
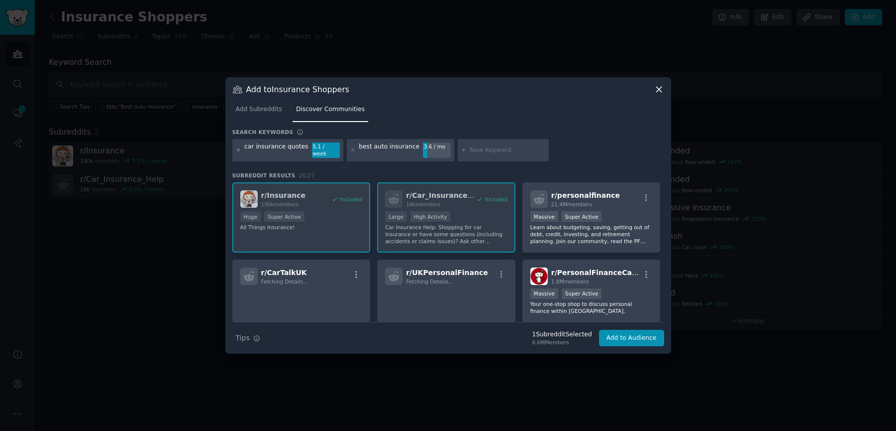
click at [238, 149] on icon at bounding box center [238, 149] width 5 height 5
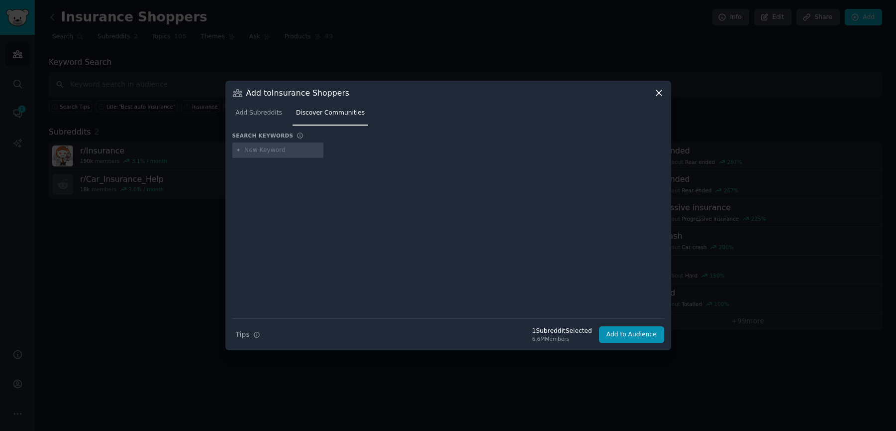
click at [300, 140] on div "Search keywords" at bounding box center [448, 137] width 432 height 10
click at [284, 150] on input "text" at bounding box center [282, 150] width 76 height 9
type input "car insurance quotes"
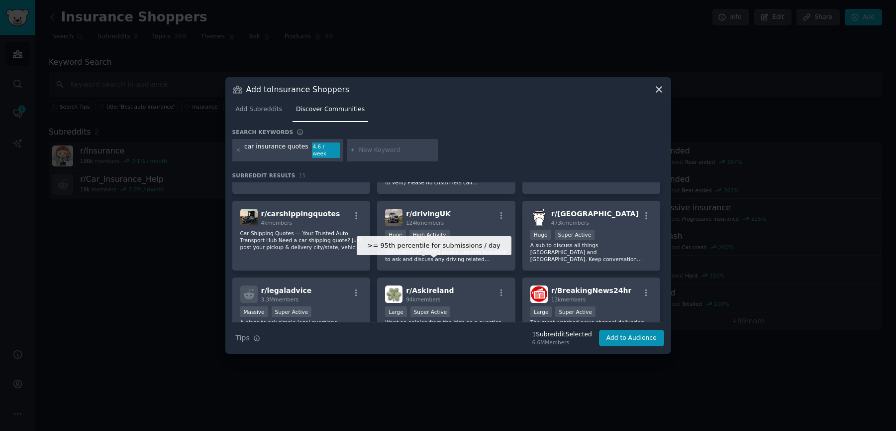
scroll to position [213, 0]
click at [237, 151] on icon at bounding box center [238, 149] width 5 height 5
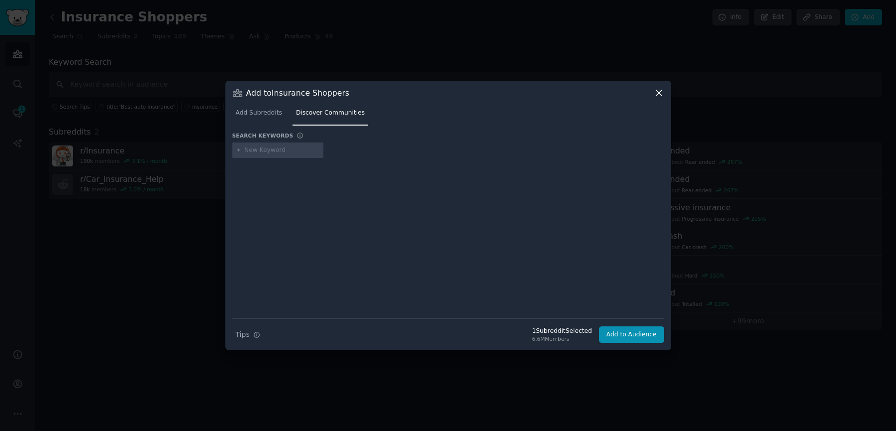
click at [255, 151] on input "text" at bounding box center [282, 150] width 76 height 9
type input "AAA"
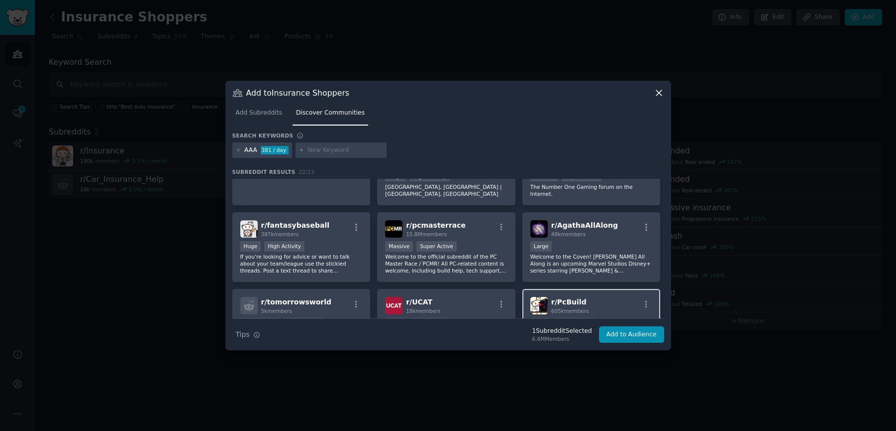
scroll to position [328, 0]
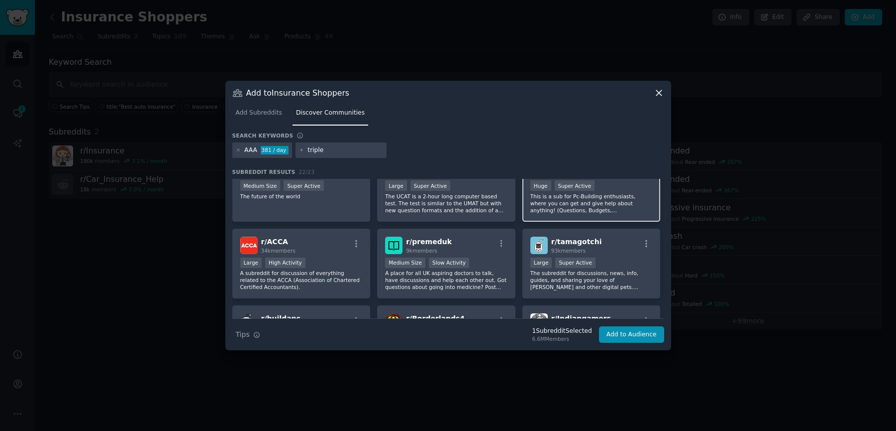
type input "triple a"
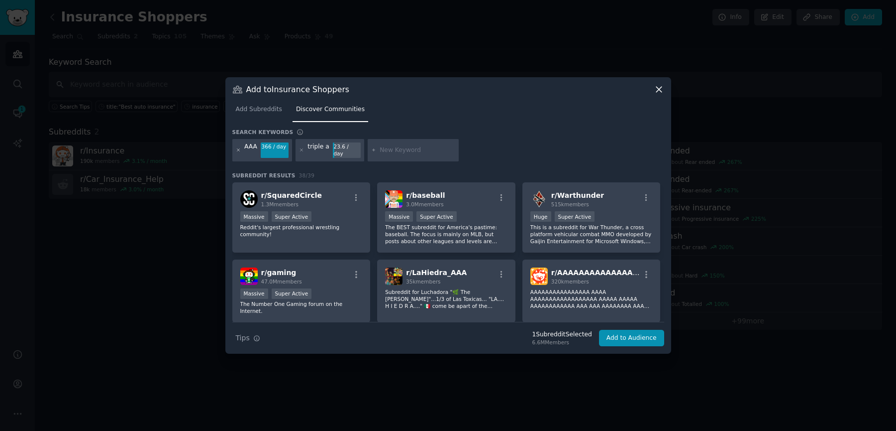
click at [237, 149] on icon at bounding box center [238, 150] width 2 height 2
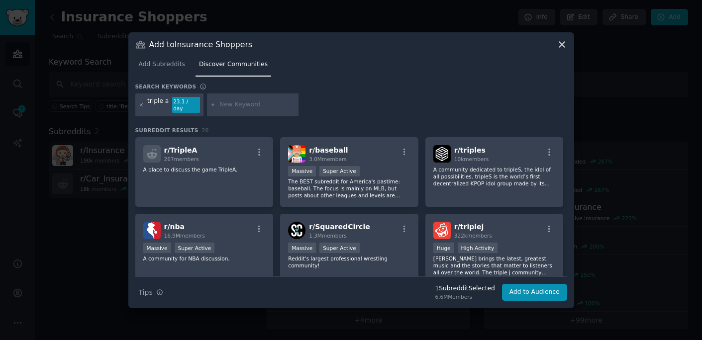
click at [142, 104] on icon at bounding box center [141, 105] width 5 height 5
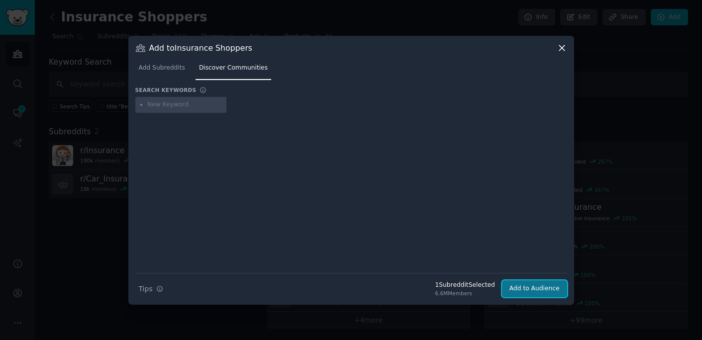
click at [536, 284] on button "Add to Audience" at bounding box center [534, 289] width 65 height 17
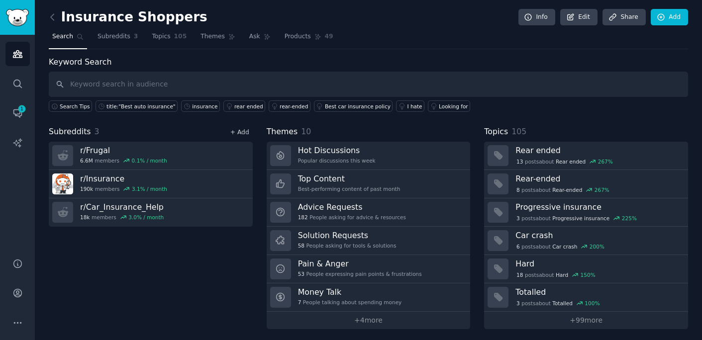
click at [239, 133] on link "+ Add" at bounding box center [239, 132] width 19 height 7
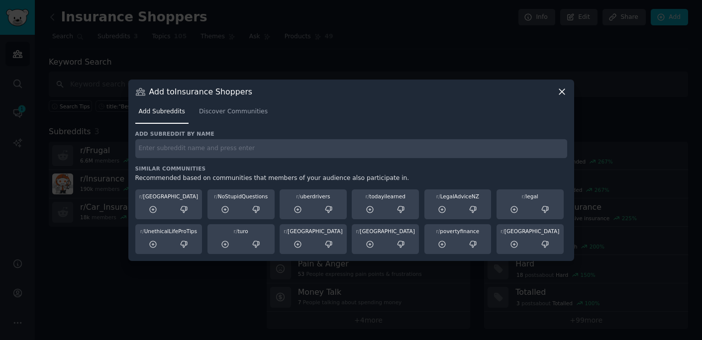
click at [177, 148] on input "text" at bounding box center [351, 148] width 432 height 19
type input "/frugal"
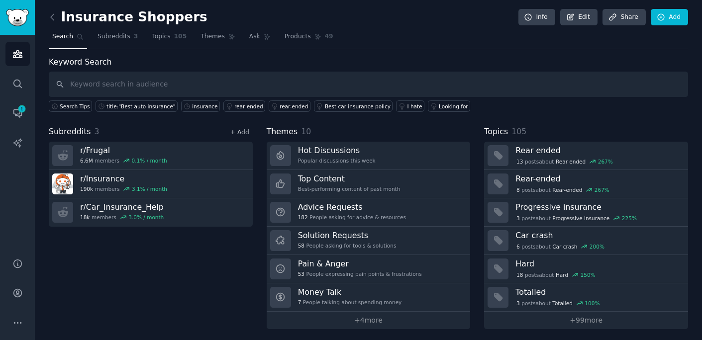
click at [242, 134] on link "+ Add" at bounding box center [239, 132] width 19 height 7
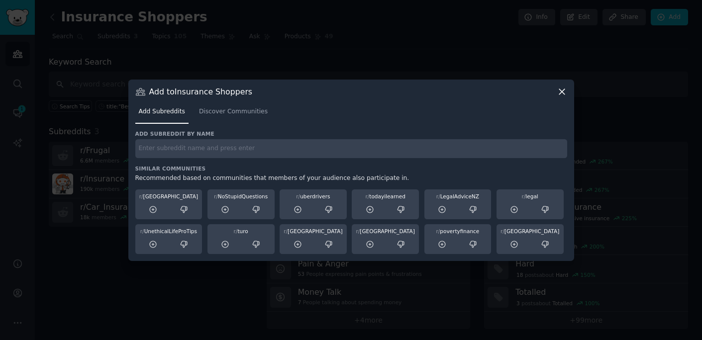
click at [177, 147] on input "text" at bounding box center [351, 148] width 432 height 19
type input "personalfinance"
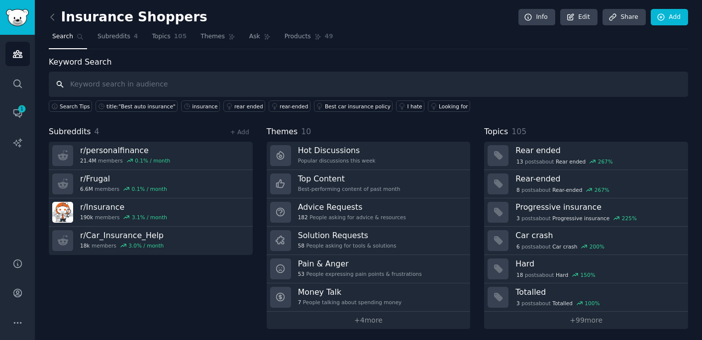
click at [167, 87] on input "text" at bounding box center [369, 84] width 640 height 25
click at [139, 107] on div "title:"Best auto insurance"" at bounding box center [141, 106] width 69 height 7
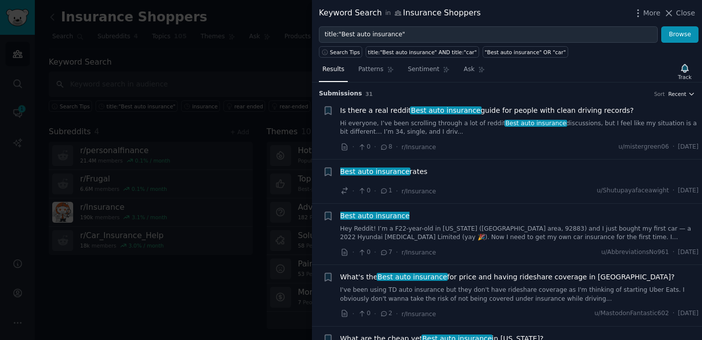
click at [676, 94] on span "Recent" at bounding box center [677, 94] width 18 height 7
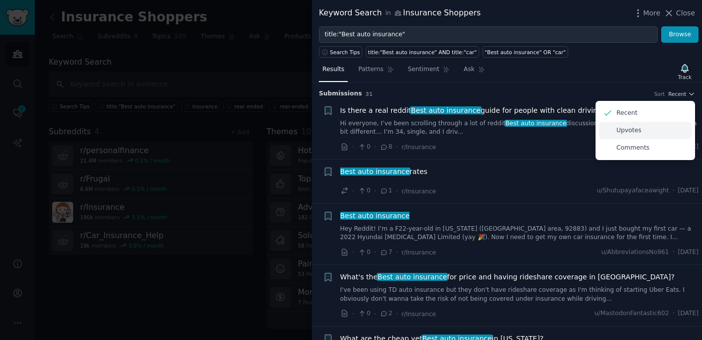
click at [625, 131] on p "Upvotes" at bounding box center [629, 130] width 25 height 9
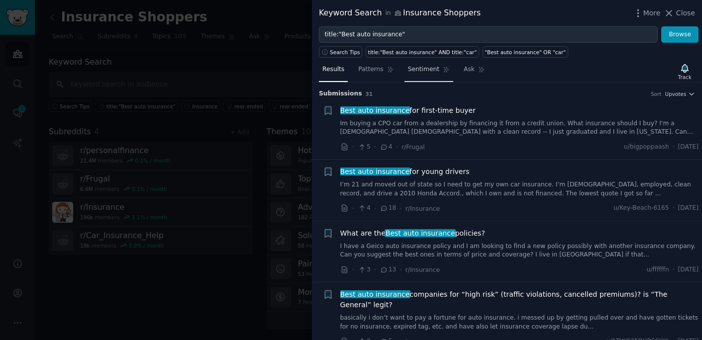
click at [443, 72] on icon at bounding box center [446, 69] width 7 height 7
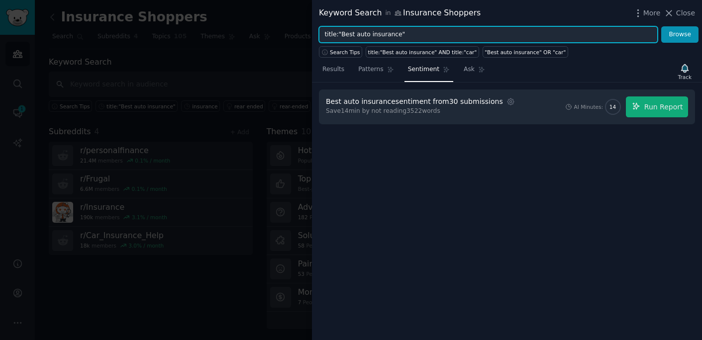
click at [370, 33] on input "title:"Best auto insurance"" at bounding box center [488, 34] width 339 height 17
drag, startPoint x: 367, startPoint y: 34, endPoint x: 358, endPoint y: 34, distance: 9.5
click at [358, 34] on input "title:"Best auto insurance"" at bounding box center [488, 34] width 339 height 17
click at [661, 26] on button "Browse" at bounding box center [679, 34] width 37 height 17
drag, startPoint x: 454, startPoint y: 27, endPoint x: 303, endPoint y: 22, distance: 151.4
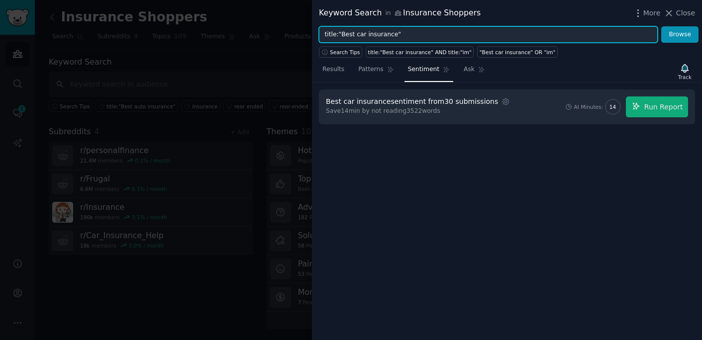
click at [303, 22] on div "Keyword Search in Insurance Shoppers More Close title:"Best car insurance" Brow…" at bounding box center [351, 170] width 702 height 340
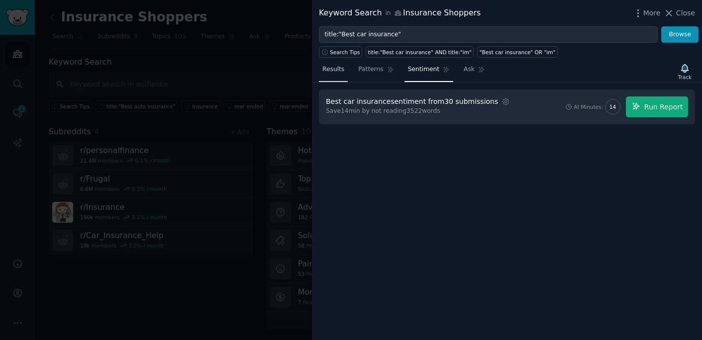
click at [333, 75] on link "Results" at bounding box center [333, 72] width 29 height 20
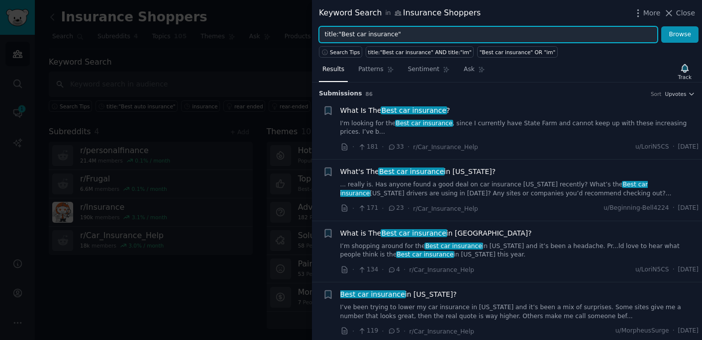
click at [400, 35] on input "title:"Best car insurance"" at bounding box center [488, 34] width 339 height 17
type input "car insurance quote"
click at [661, 26] on button "Browse" at bounding box center [679, 34] width 37 height 17
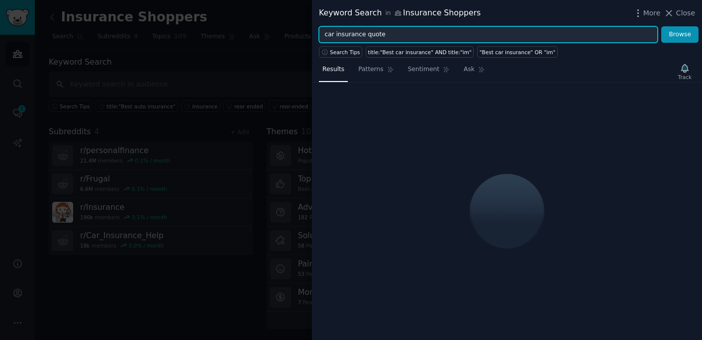
click at [415, 35] on input "car insurance quote" at bounding box center [488, 34] width 339 height 17
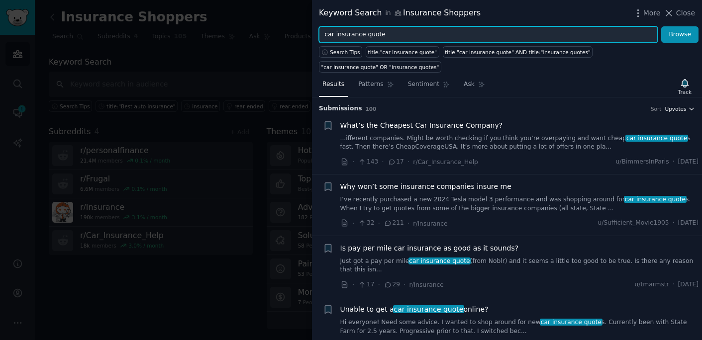
click at [673, 109] on span "Upvotes" at bounding box center [675, 109] width 21 height 7
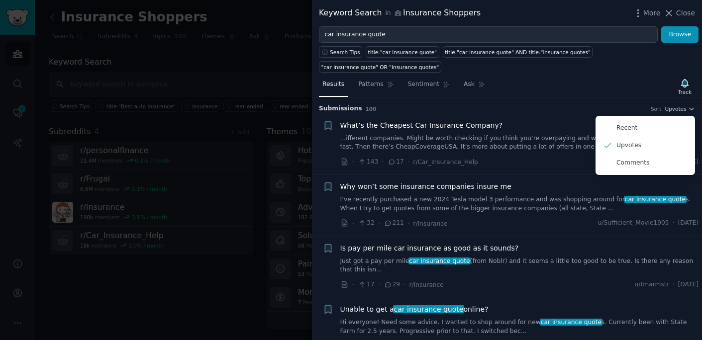
click at [587, 82] on div "Results Patterns Sentiment Ask Track" at bounding box center [507, 86] width 390 height 21
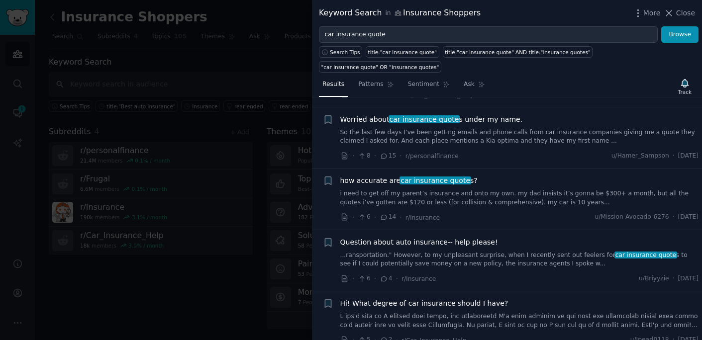
scroll to position [327, 0]
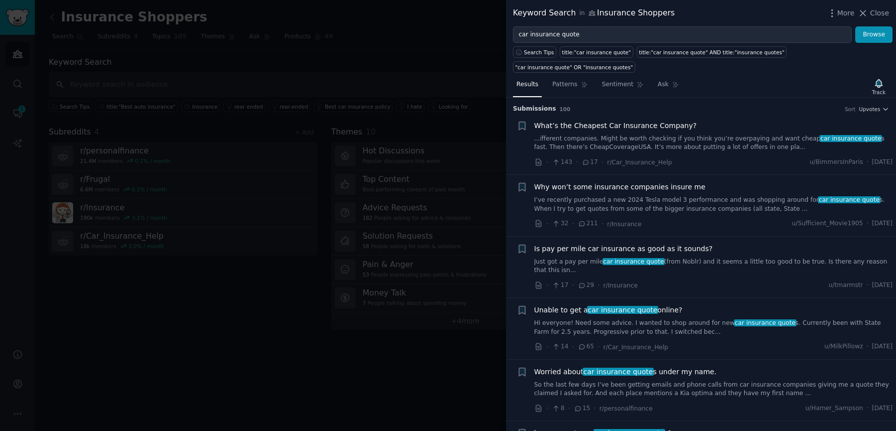
drag, startPoint x: 886, startPoint y: 13, endPoint x: 881, endPoint y: 12, distance: 5.0
click at [702, 13] on span "Close" at bounding box center [879, 13] width 19 height 10
